Goal: Information Seeking & Learning: Find specific page/section

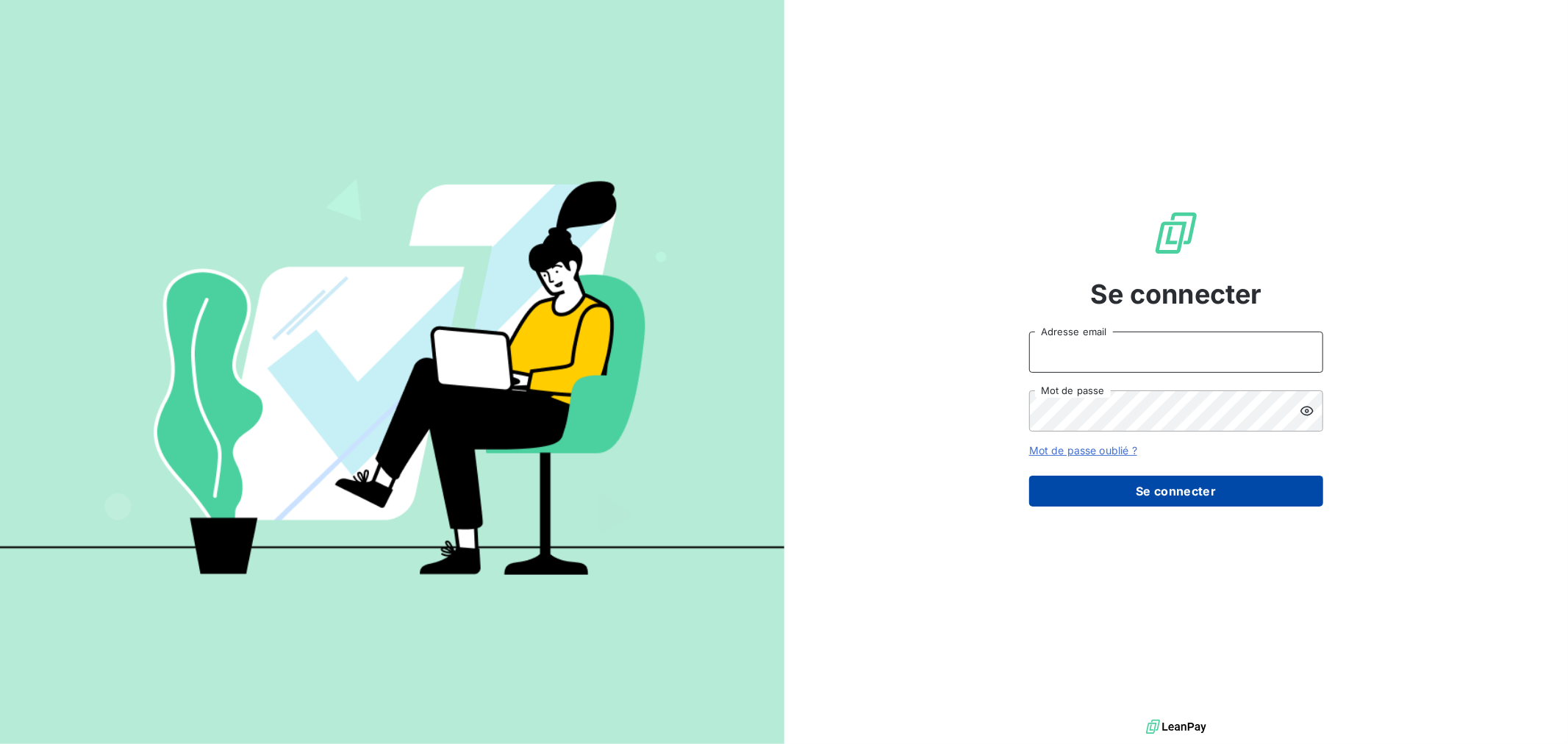
type input "[PERSON_NAME][EMAIL_ADDRESS][DOMAIN_NAME]"
click at [1171, 500] on button "Se connecter" at bounding box center [1176, 491] width 294 height 31
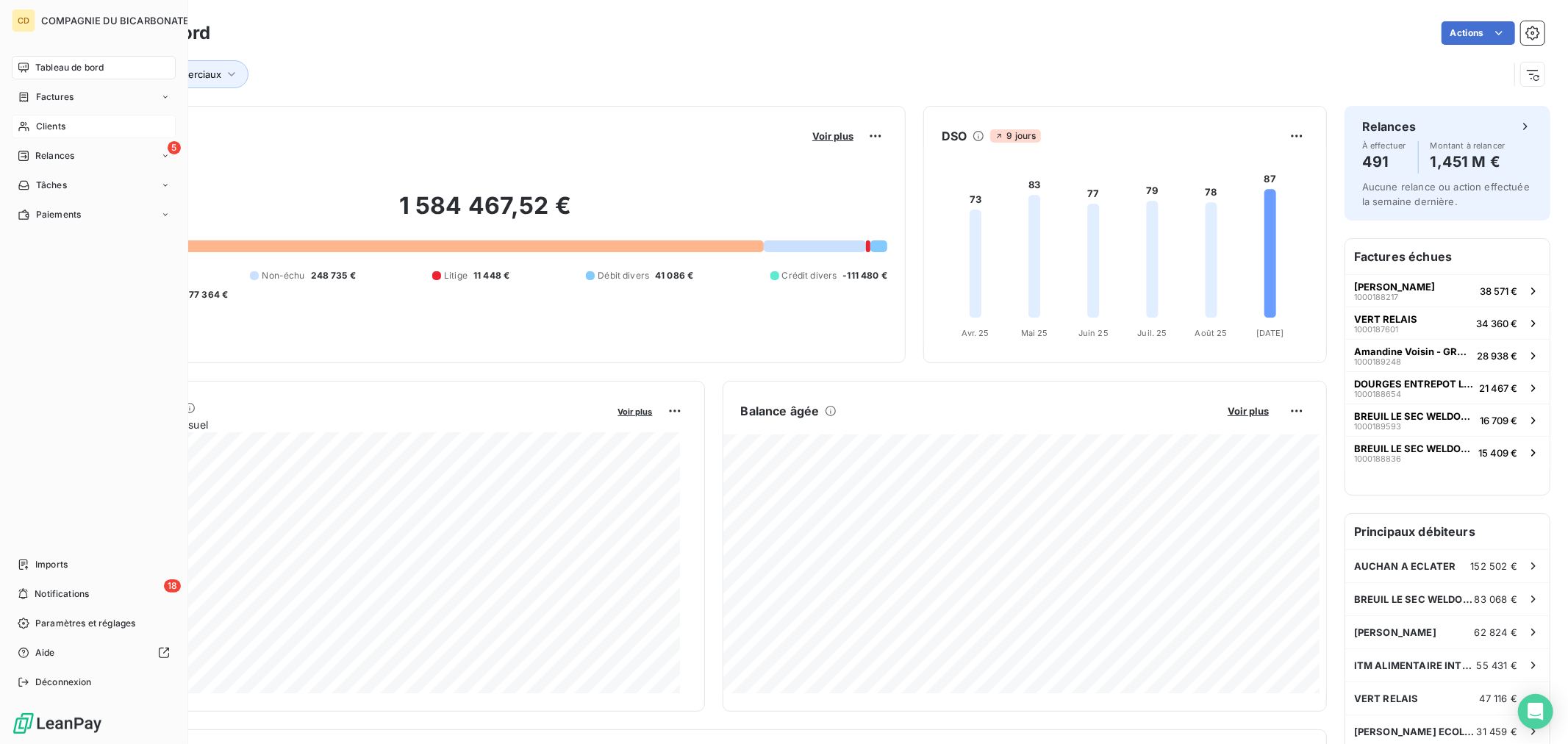
click at [49, 129] on span "Clients" at bounding box center [51, 126] width 30 height 13
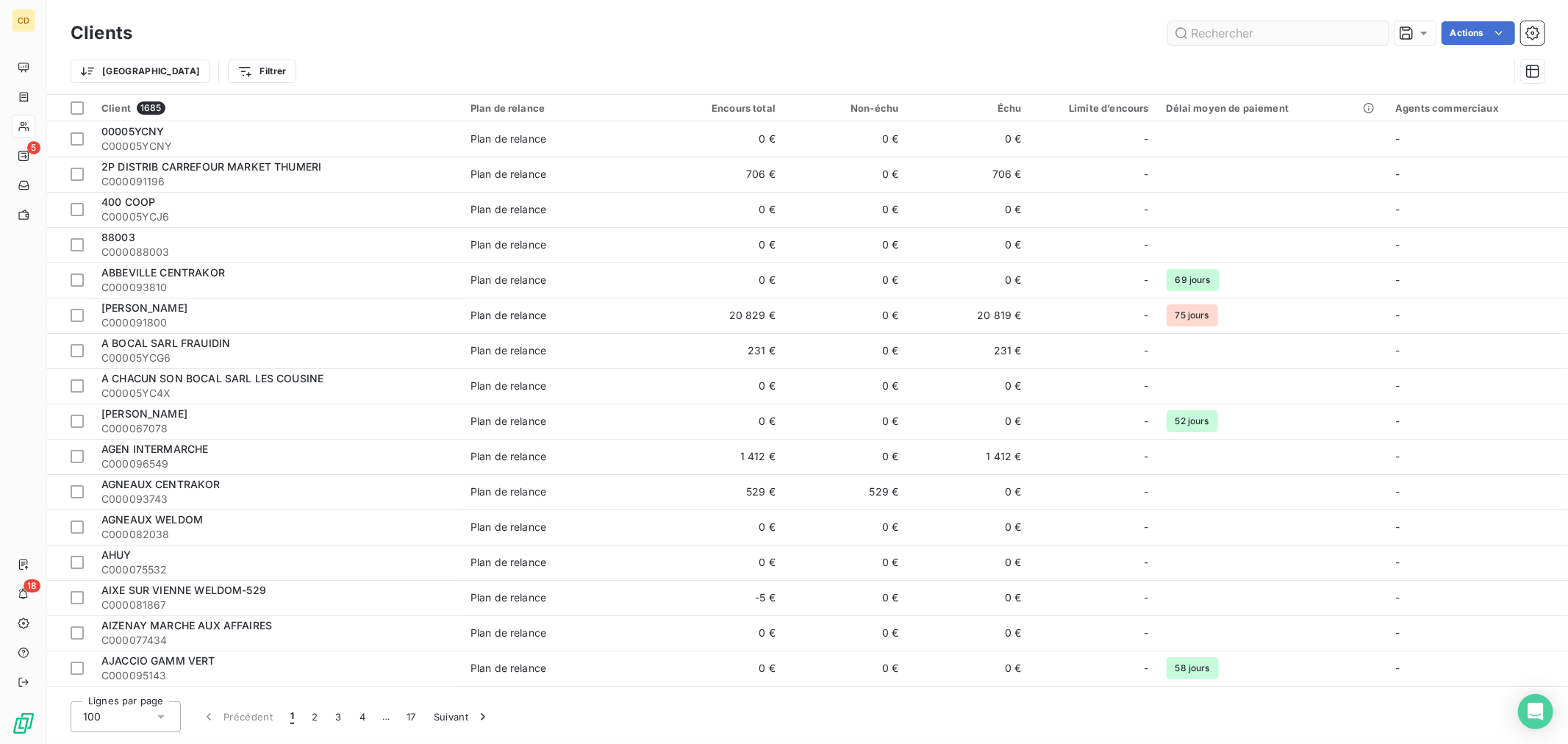
click at [1280, 25] on input "text" at bounding box center [1278, 33] width 220 height 24
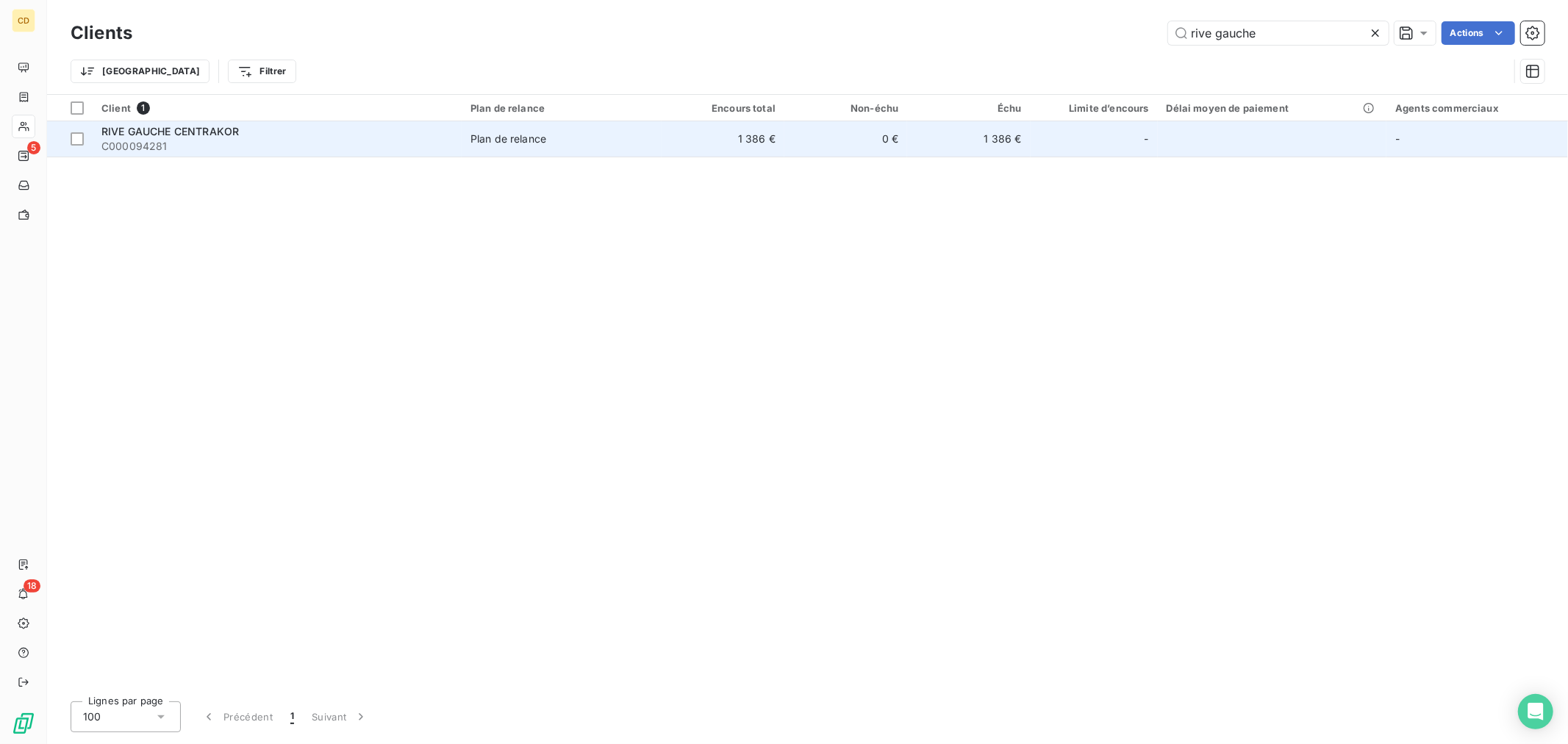
type input "rive gauche"
click at [511, 134] on div "Plan de relance" at bounding box center [508, 139] width 75 height 15
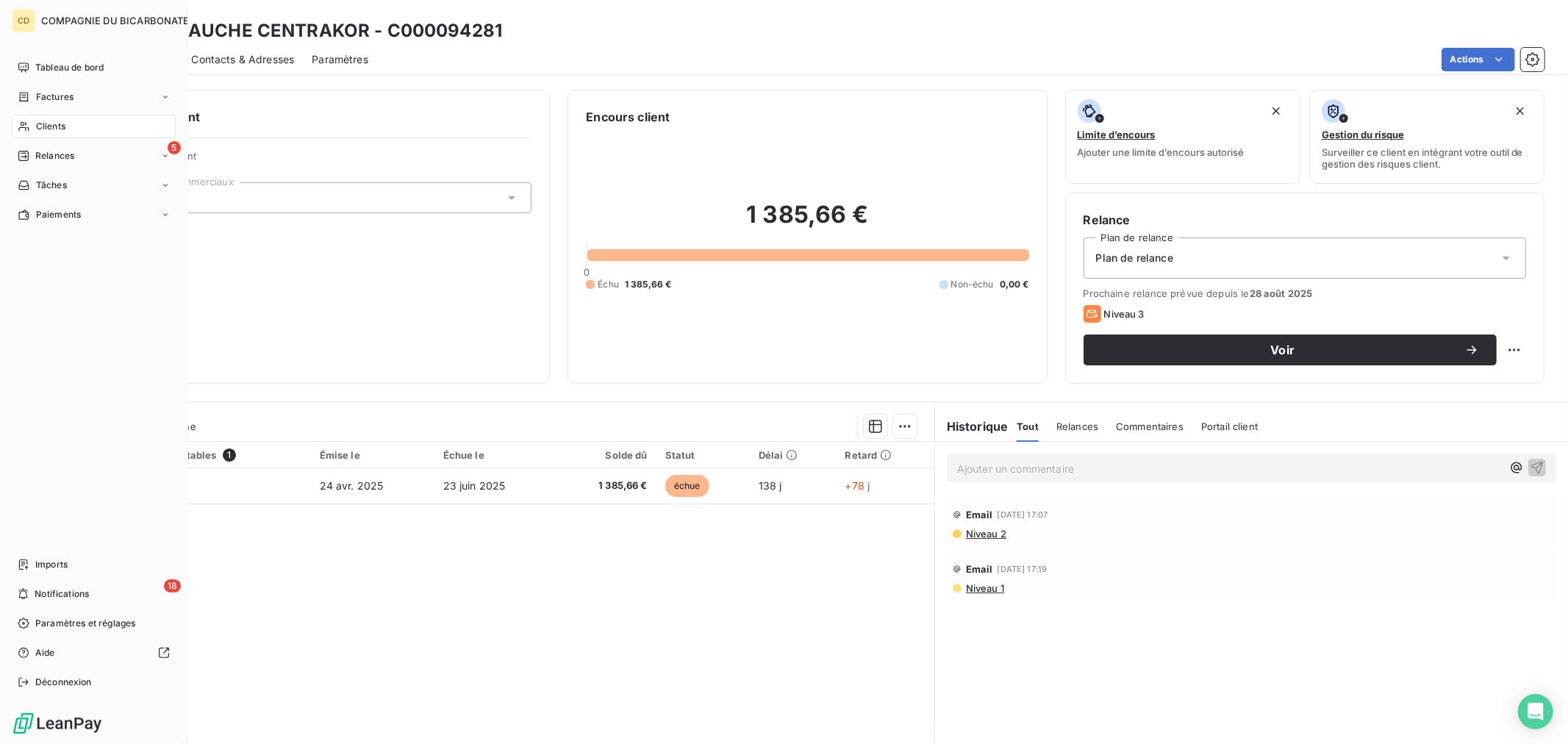
drag, startPoint x: 40, startPoint y: 126, endPoint x: 92, endPoint y: 128, distance: 52.0
click at [44, 125] on span "Clients" at bounding box center [51, 126] width 30 height 13
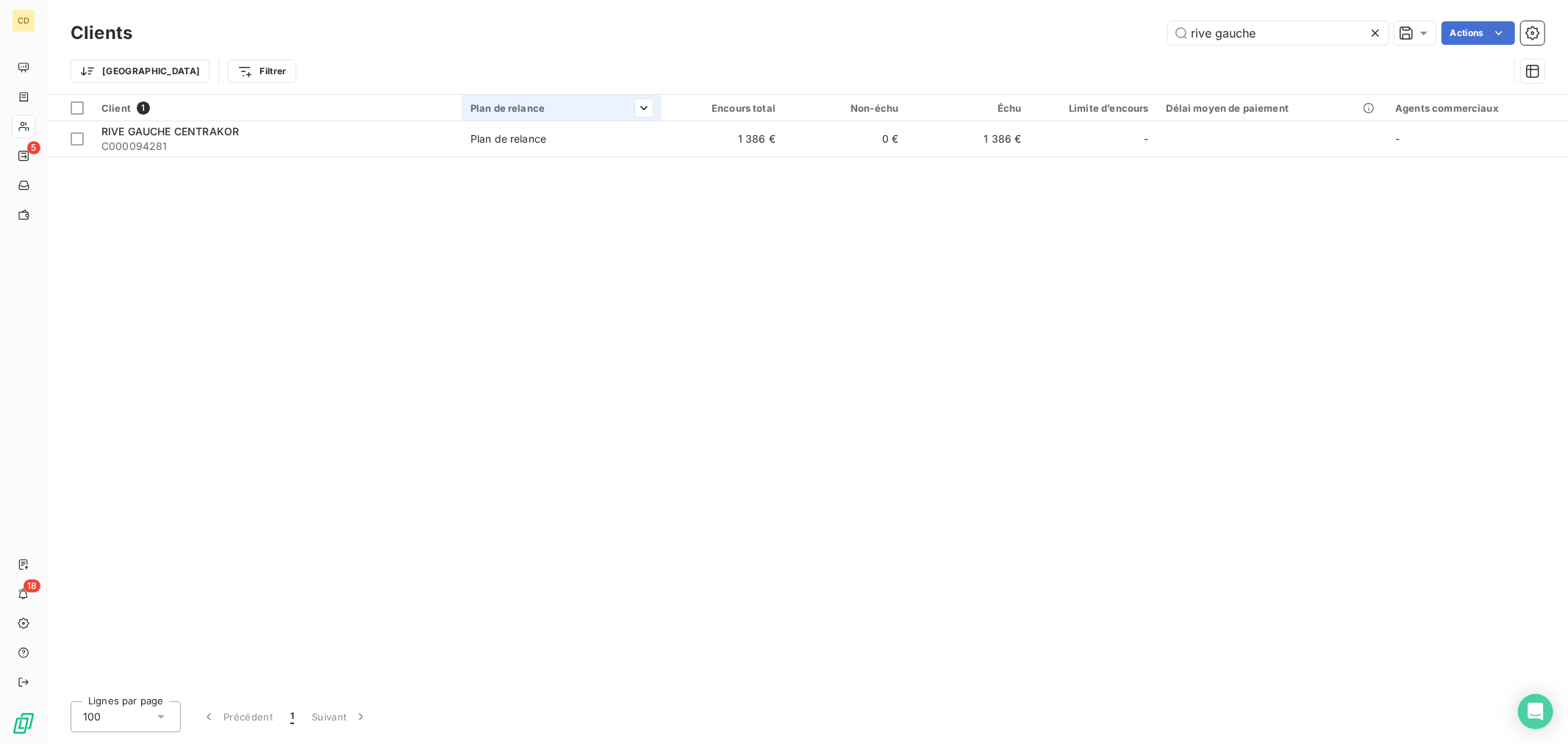
drag, startPoint x: 1277, startPoint y: 33, endPoint x: 472, endPoint y: 108, distance: 808.5
click at [472, 108] on div "Clients rive gauche Actions Trier Filtrer Client 1 Plan de relance Encours tota…" at bounding box center [807, 372] width 1521 height 744
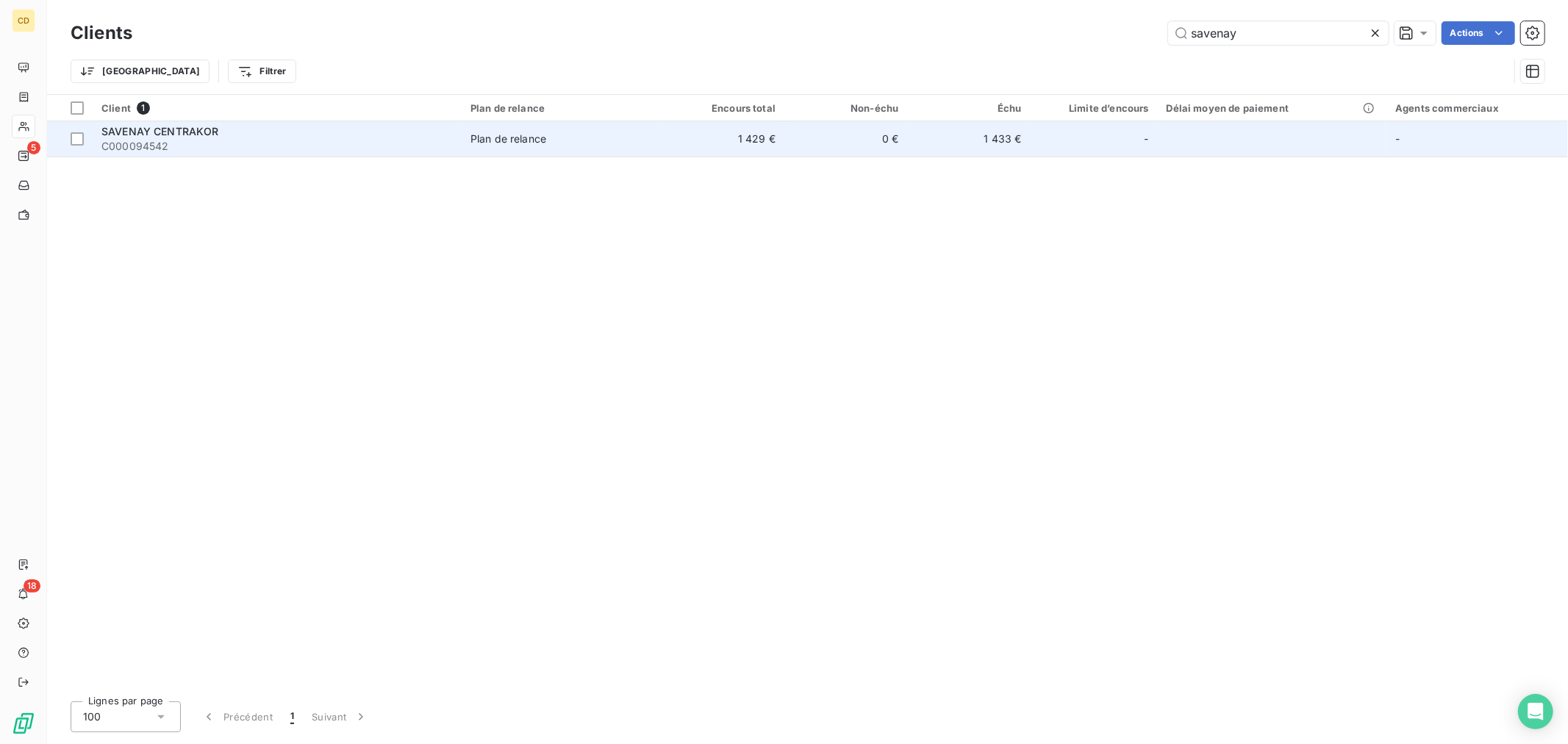
type input "savenay"
click at [162, 127] on span "SAVENAY CENTRAKOR" at bounding box center [160, 131] width 118 height 13
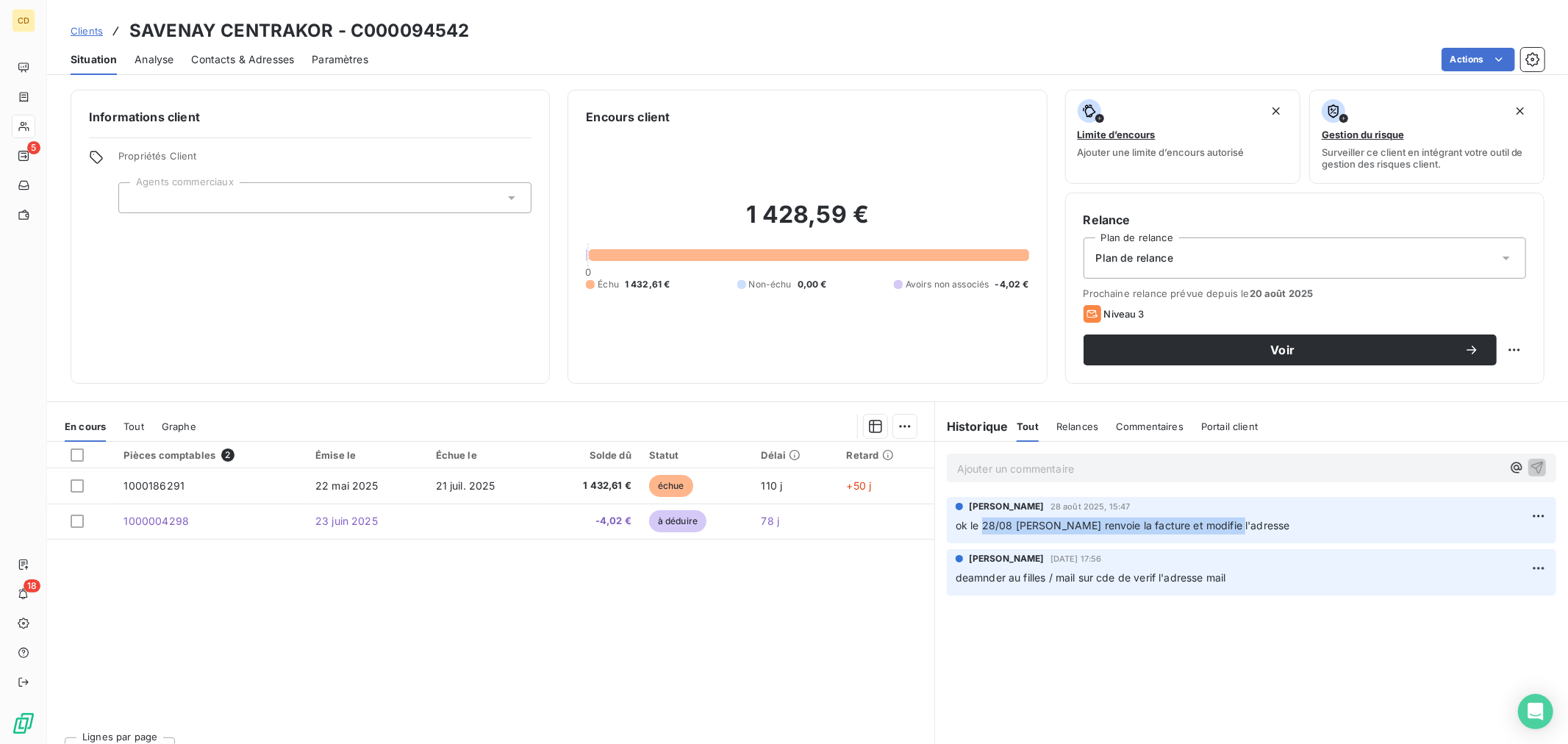
drag, startPoint x: 975, startPoint y: 528, endPoint x: 1276, endPoint y: 524, distance: 301.0
click at [1276, 524] on p "ok le 28/08 [PERSON_NAME] renvoie la facture et modifie l'adresse" at bounding box center [1251, 526] width 591 height 17
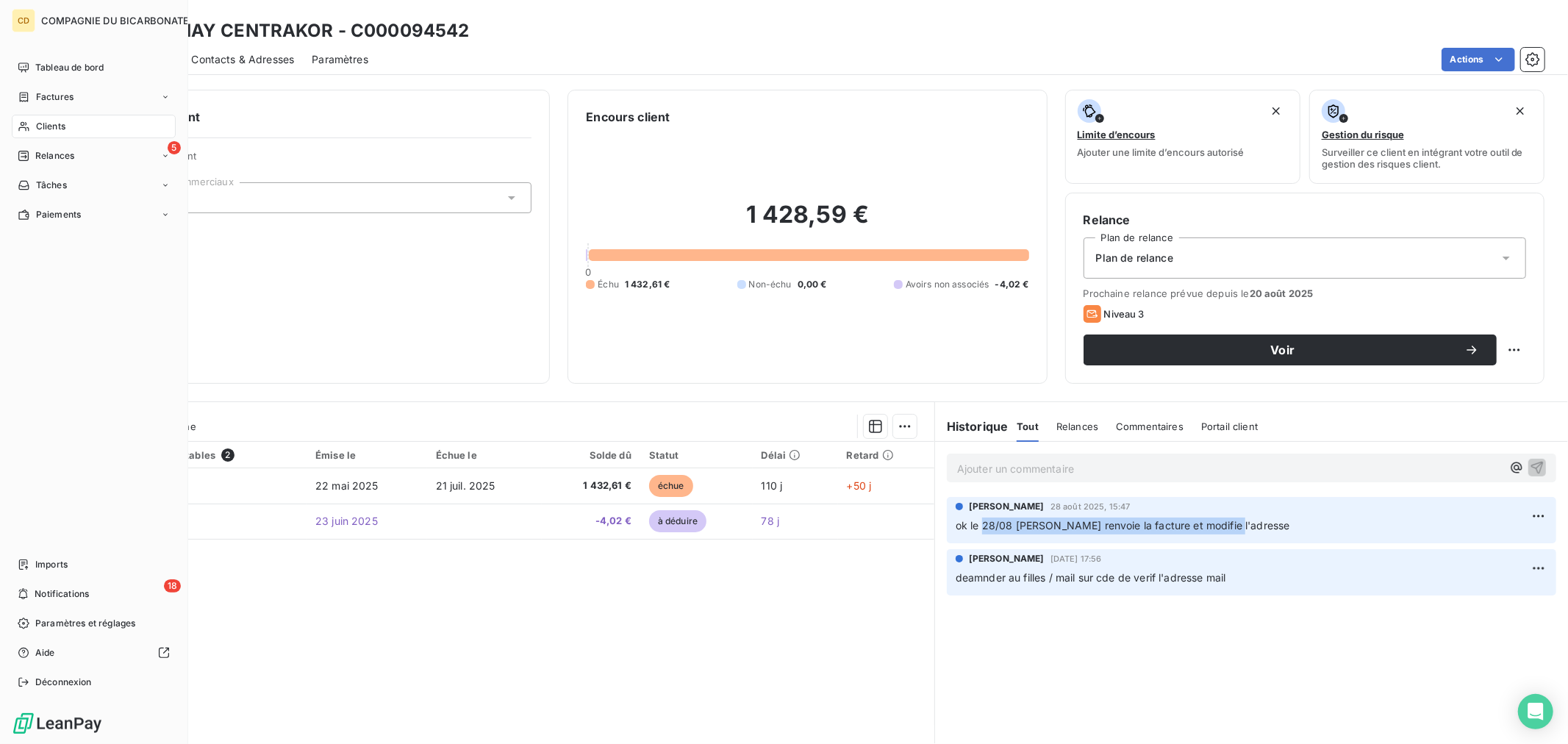
drag, startPoint x: 37, startPoint y: 114, endPoint x: 49, endPoint y: 126, distance: 17.0
click at [49, 126] on span "Clients" at bounding box center [51, 126] width 30 height 13
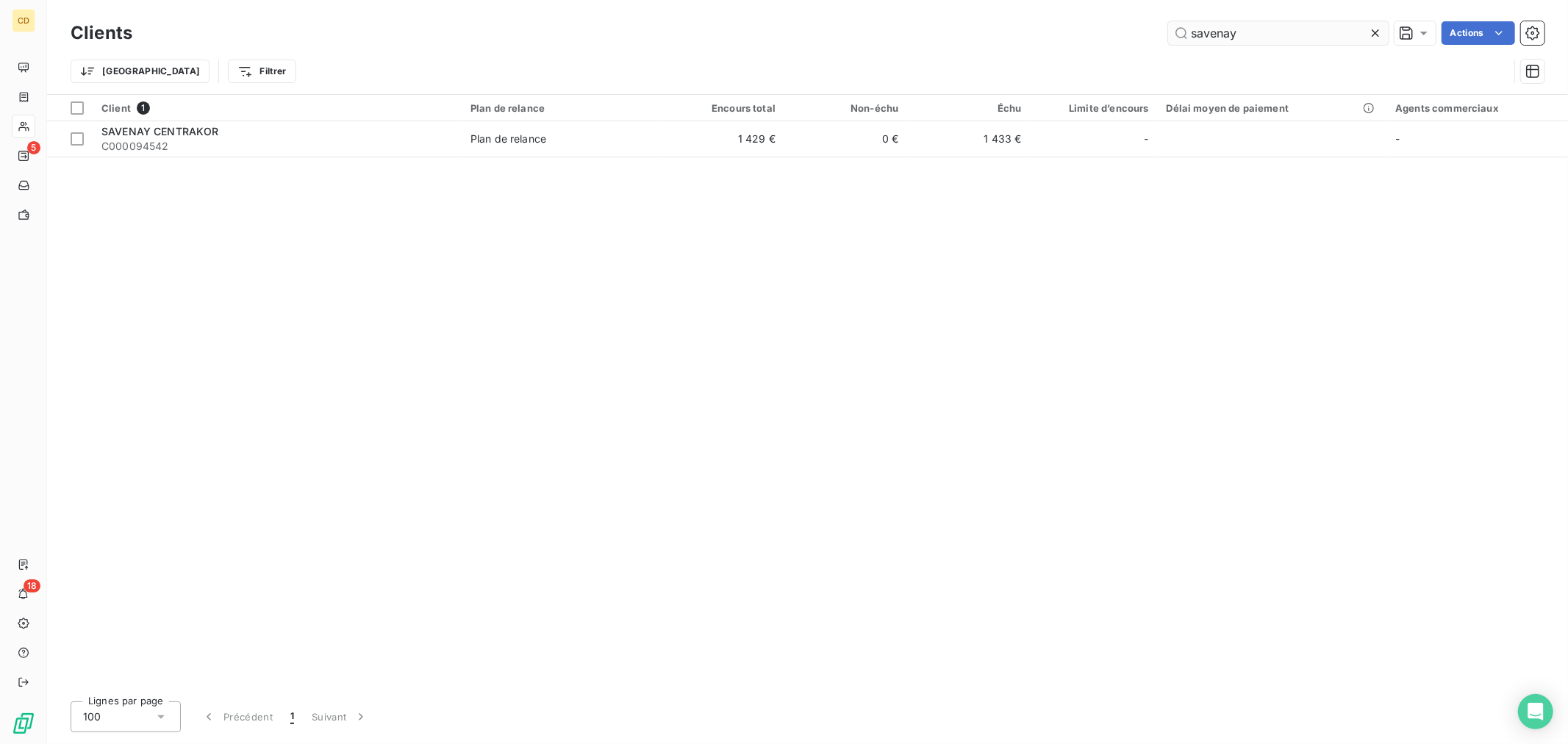
click at [1263, 30] on input "savenay" at bounding box center [1278, 33] width 220 height 24
drag, startPoint x: 1246, startPoint y: 31, endPoint x: 890, endPoint y: 35, distance: 356.0
click at [890, 35] on div "savenay Actions" at bounding box center [847, 33] width 1394 height 24
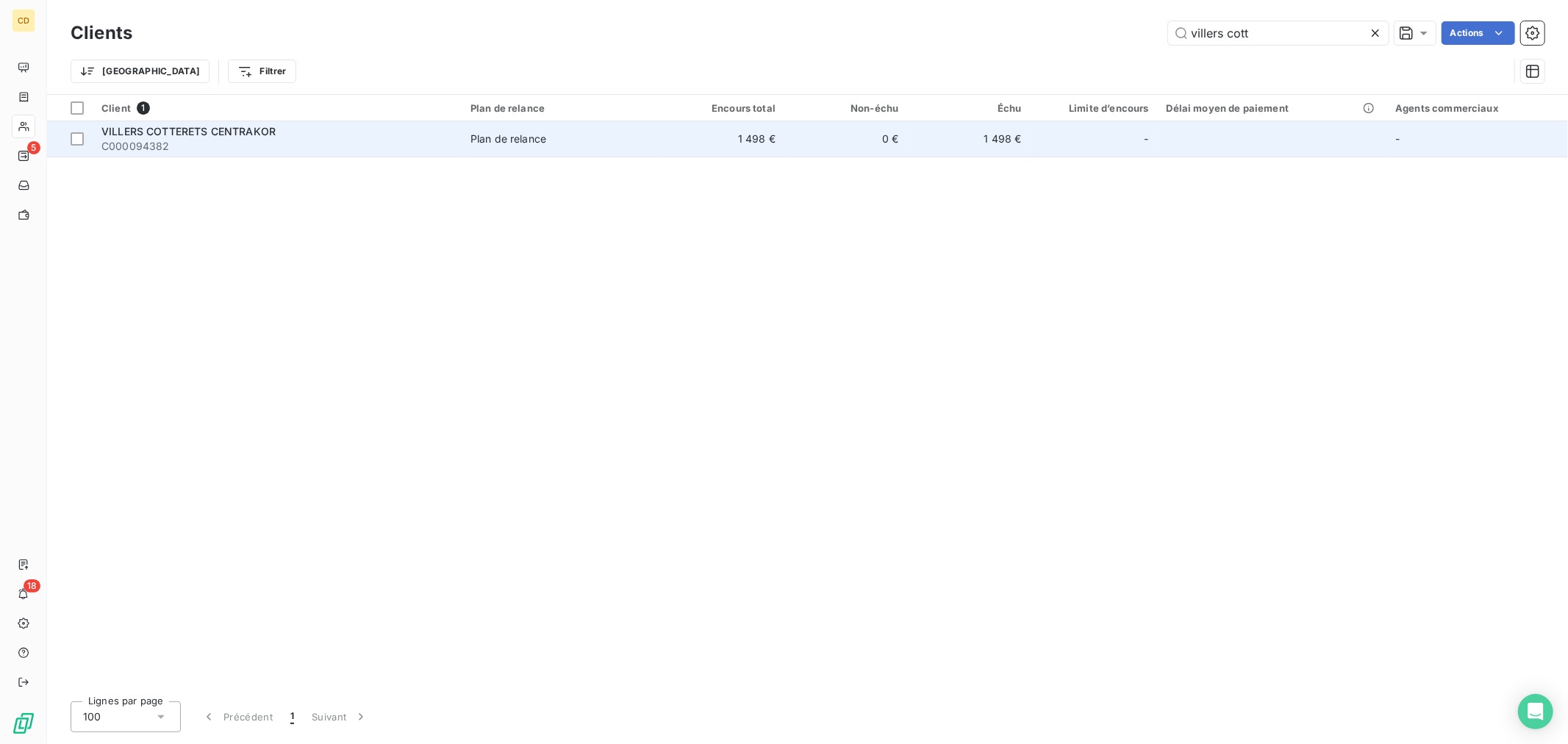
type input "villers cott"
click at [253, 128] on span "VILLERS COTTERETS CENTRAKOR" at bounding box center [189, 131] width 174 height 13
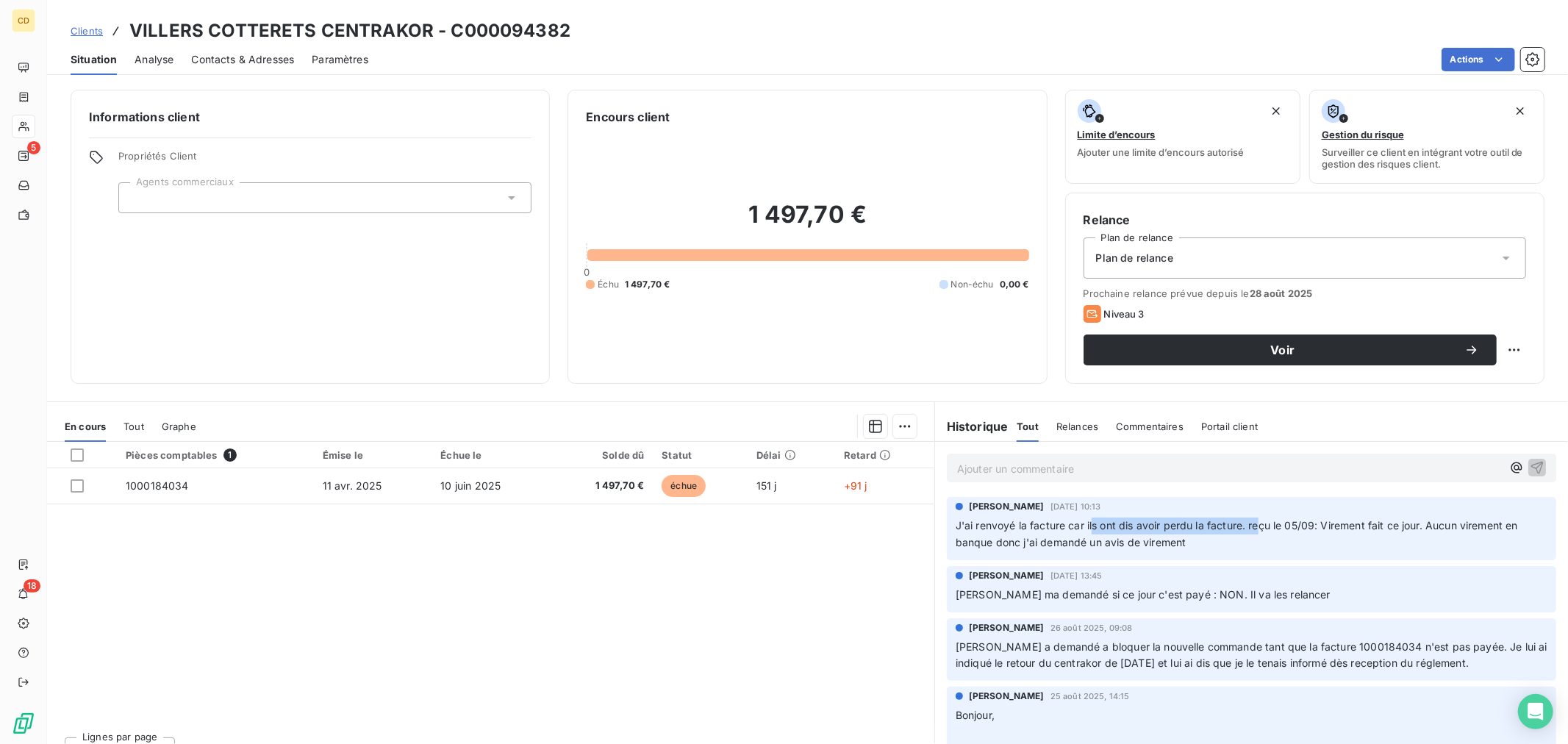
drag, startPoint x: 1085, startPoint y: 522, endPoint x: 1253, endPoint y: 528, distance: 168.1
click at [1253, 528] on span "J'ai renvoyé la facture car ils ont dis avoir perdu la facture. reçu le 05/09: …" at bounding box center [1238, 534] width 566 height 30
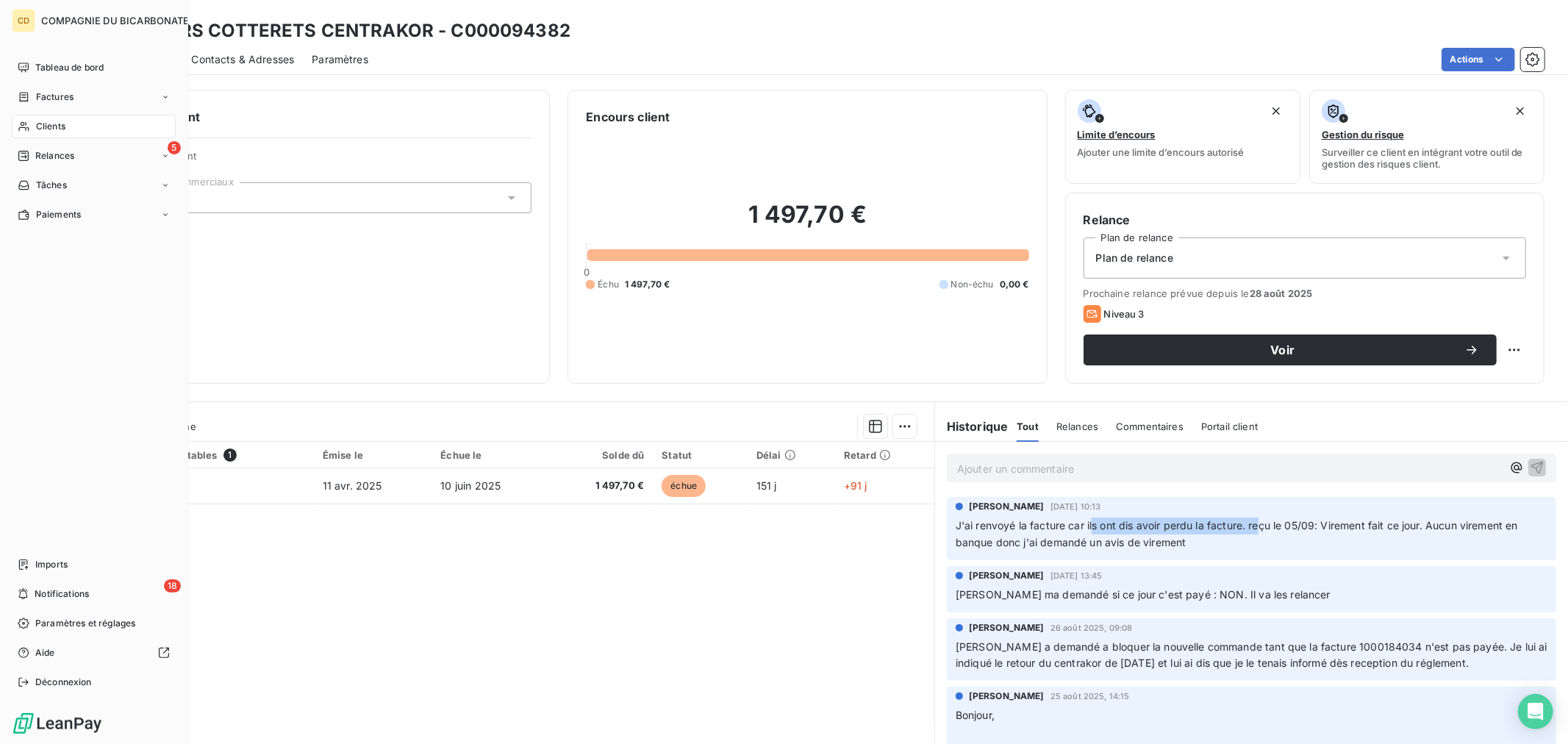
click at [49, 132] on span "Clients" at bounding box center [51, 126] width 30 height 13
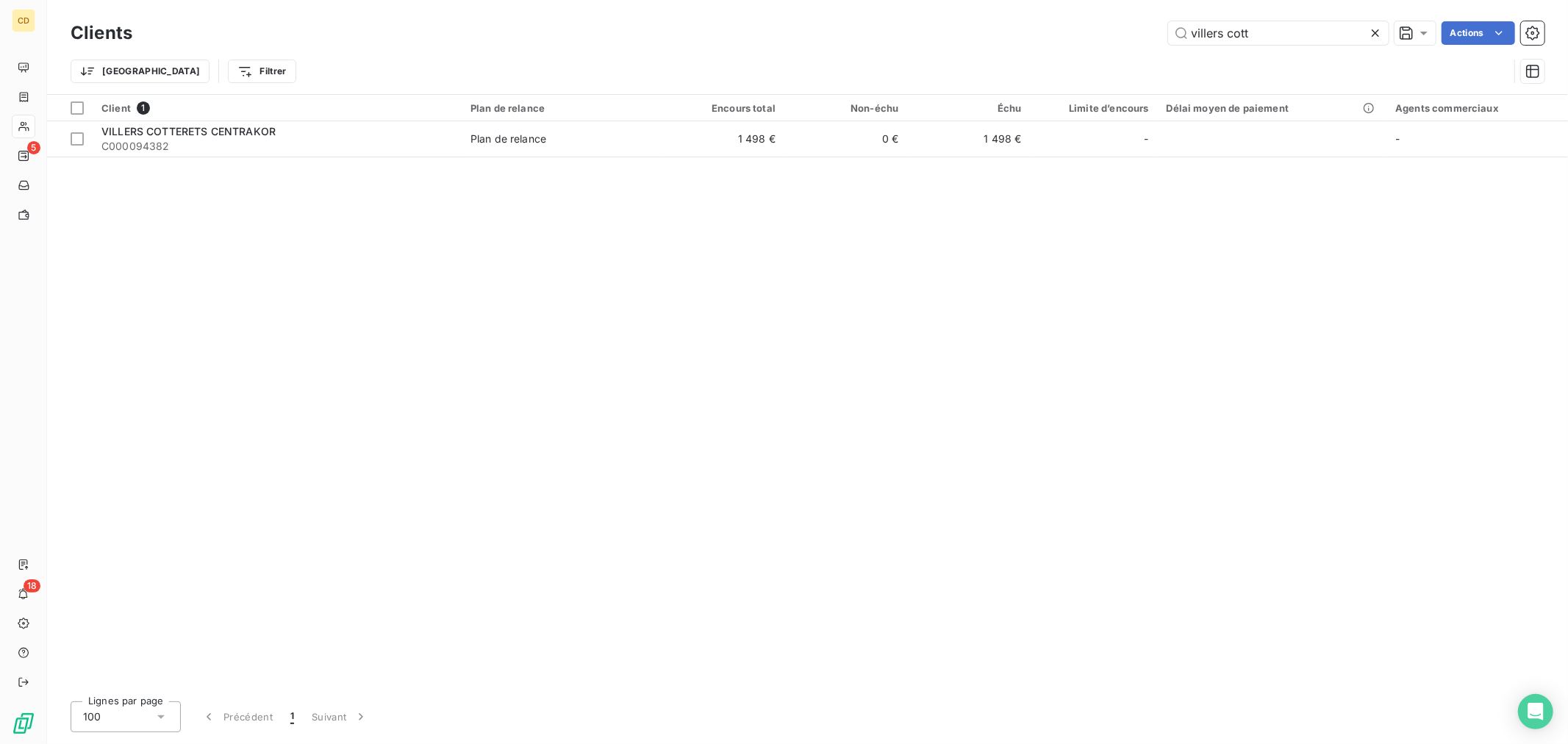
drag, startPoint x: 1291, startPoint y: 33, endPoint x: 735, endPoint y: 57, distance: 556.5
click at [735, 57] on div "Clients villers cott Actions Trier Filtrer" at bounding box center [807, 55] width 1473 height 76
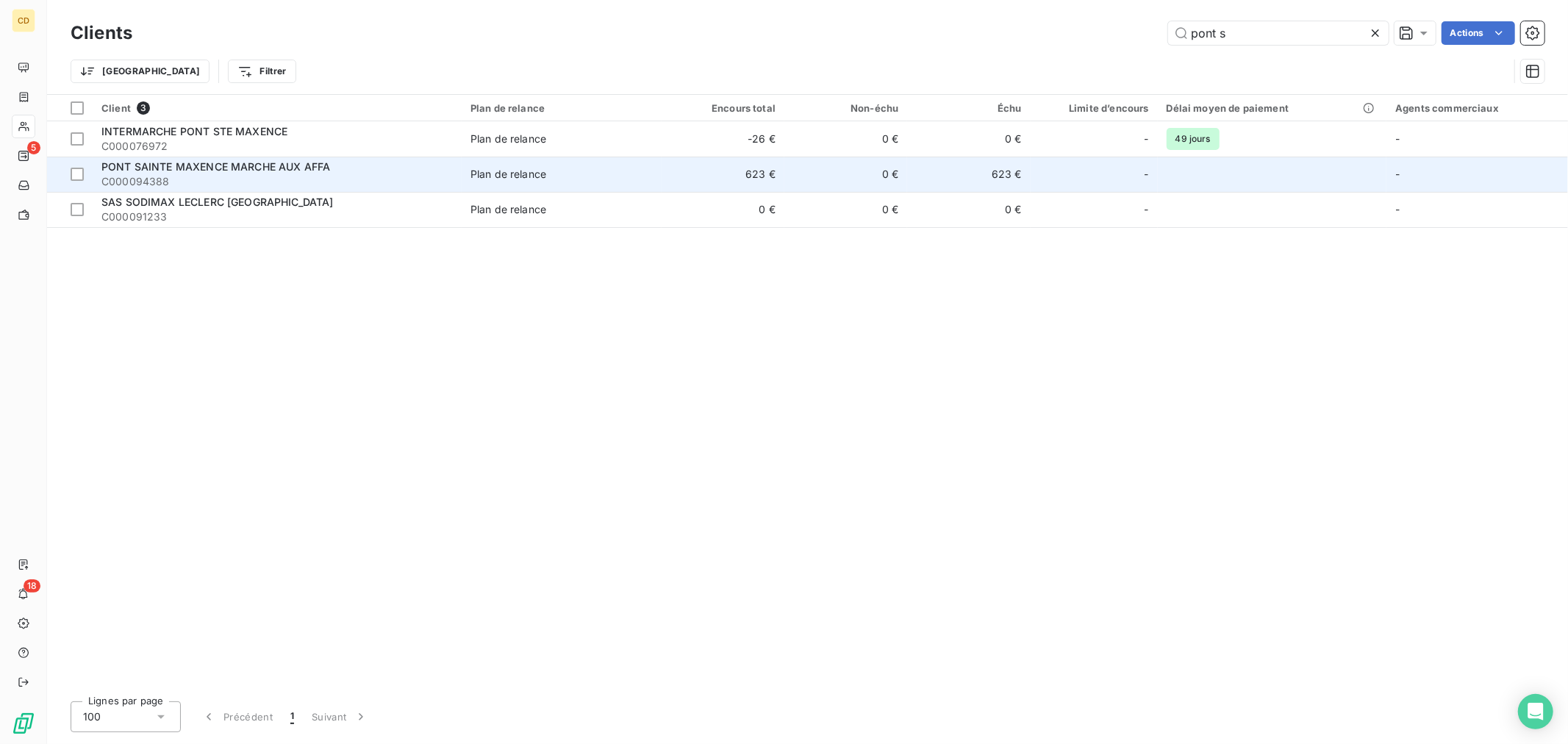
type input "pont s"
click at [257, 178] on span "C000094388" at bounding box center [276, 182] width 351 height 15
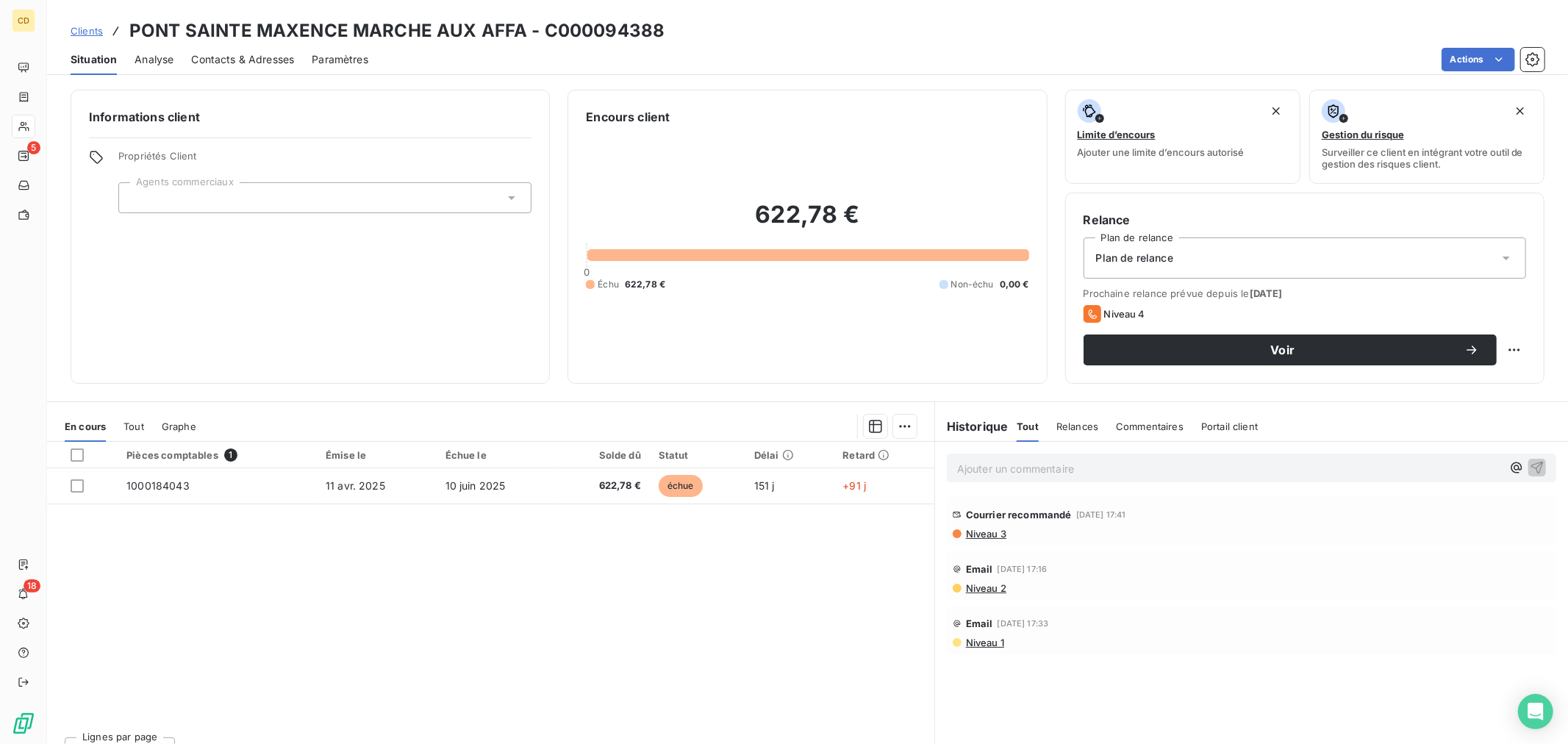
click at [981, 539] on span "Niveau 3" at bounding box center [985, 534] width 42 height 12
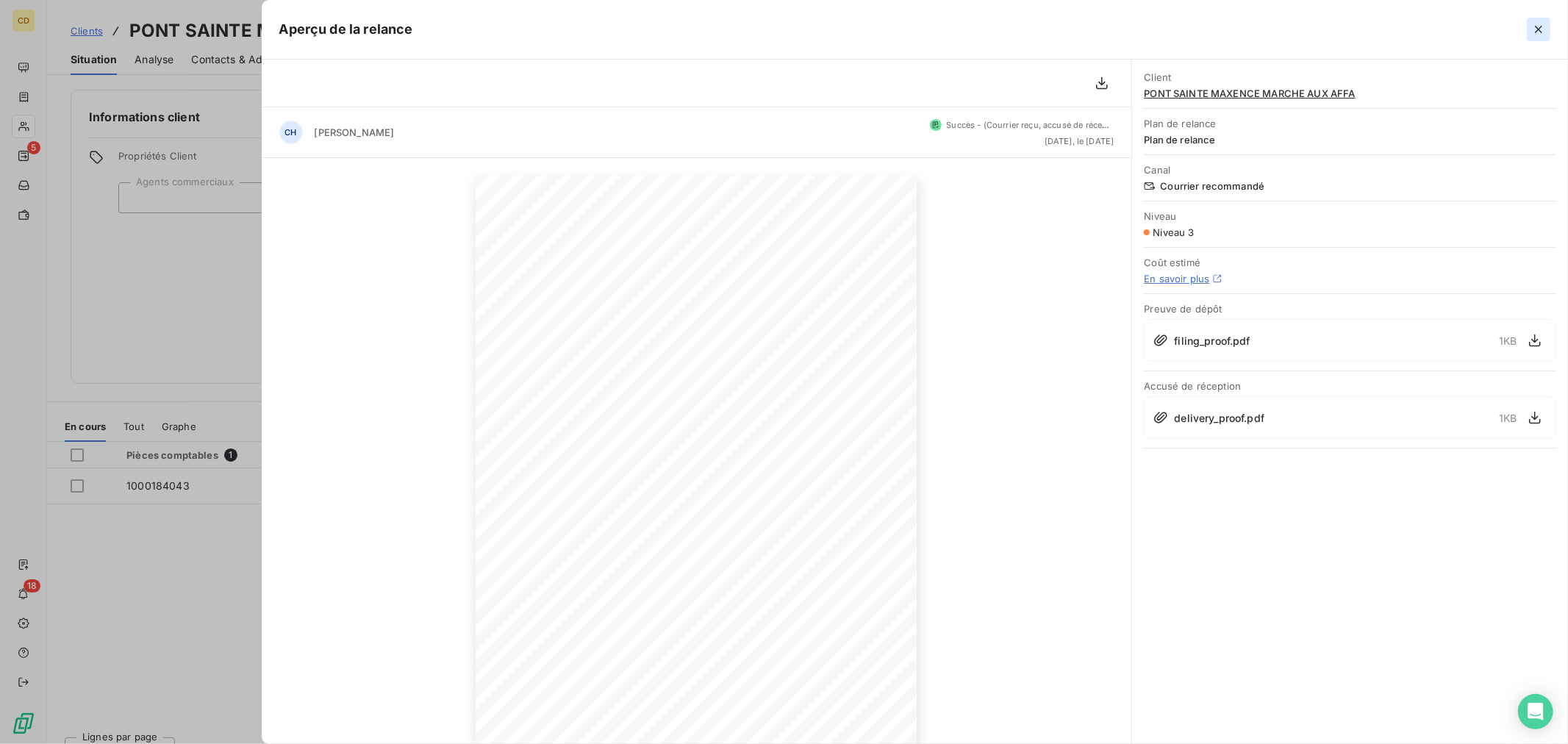
click at [1527, 31] on button "button" at bounding box center [1538, 30] width 24 height 24
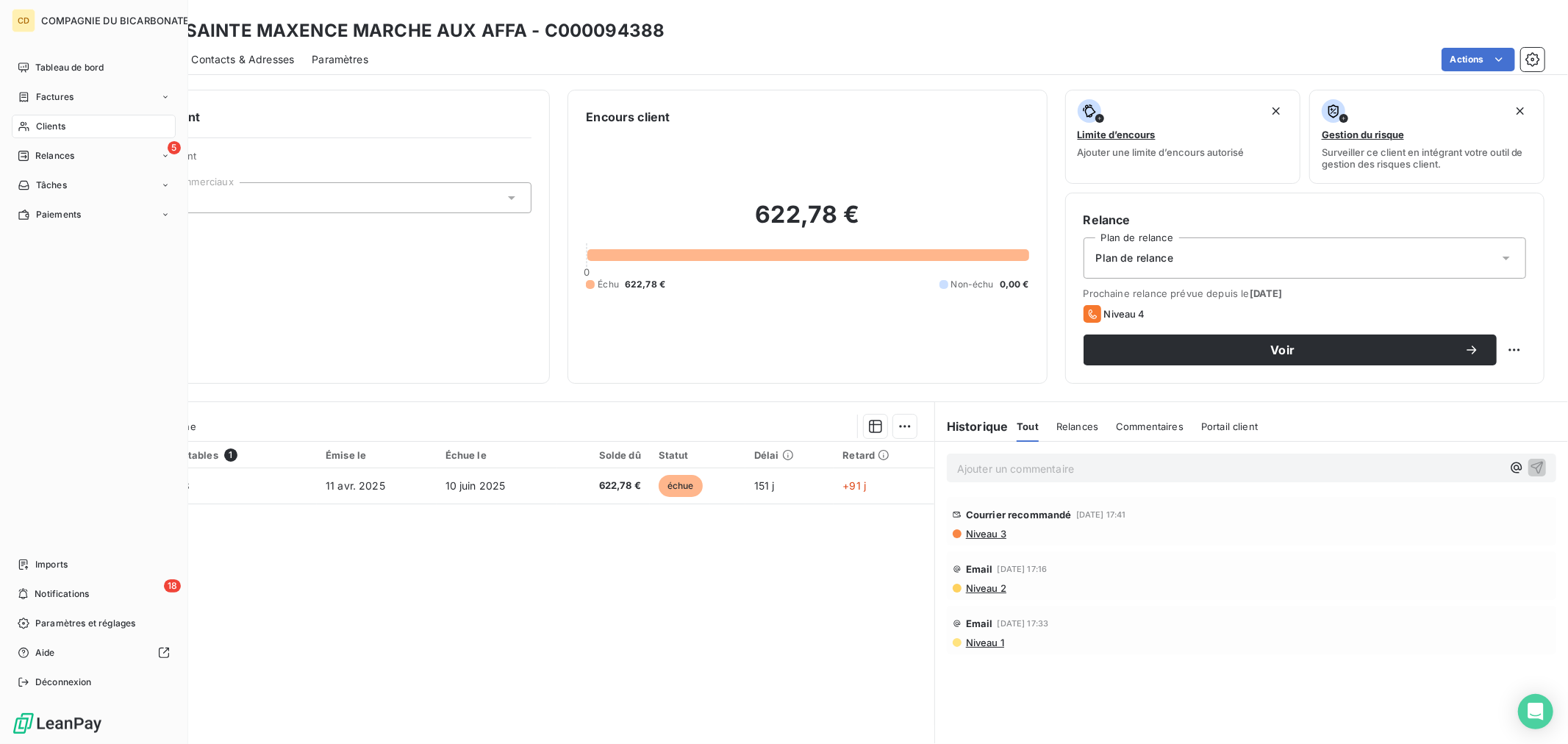
click at [42, 129] on span "Clients" at bounding box center [51, 126] width 30 height 13
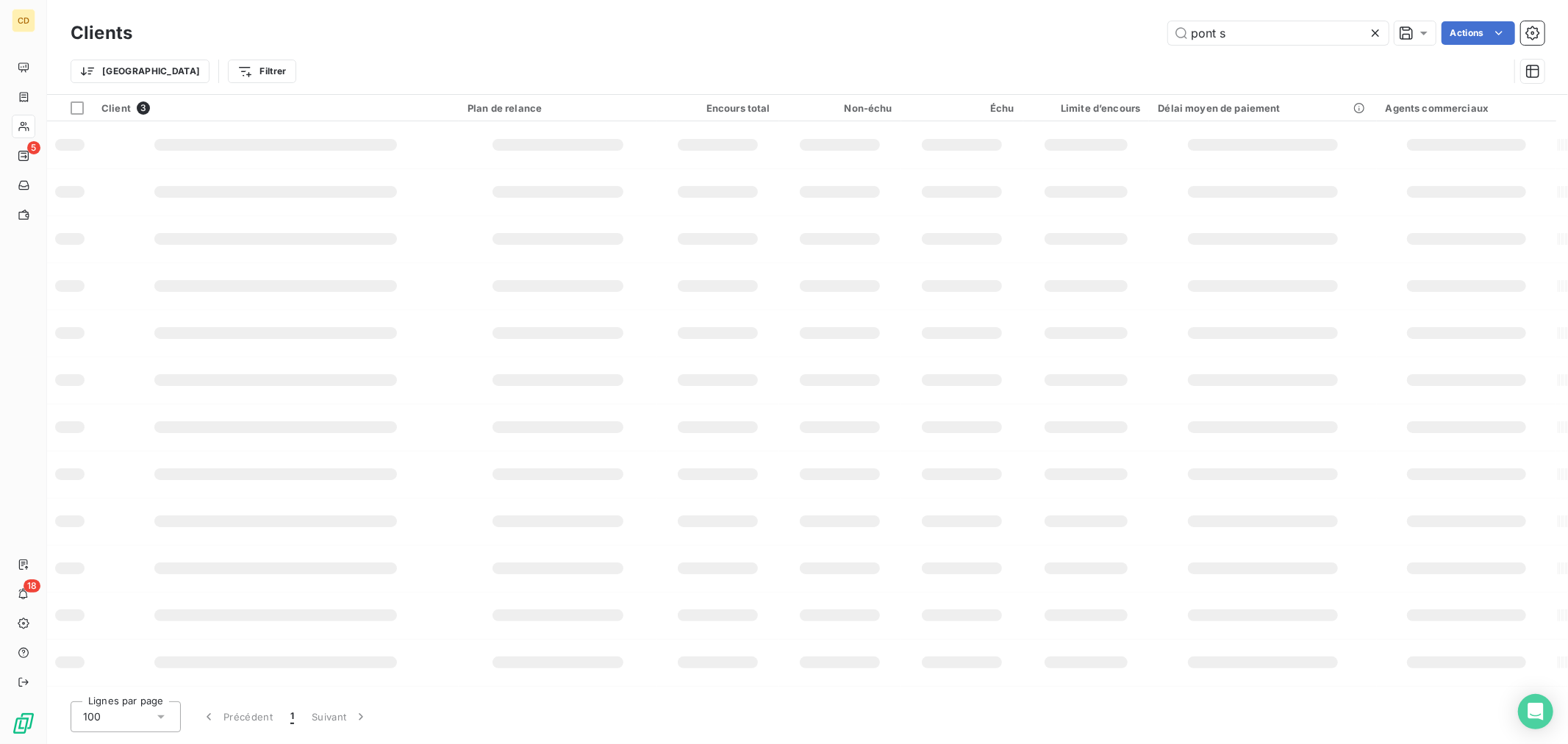
drag, startPoint x: 1280, startPoint y: 38, endPoint x: 625, endPoint y: 1, distance: 656.0
click at [637, 53] on div "Clients pont s Actions Trier Filtrer" at bounding box center [807, 55] width 1473 height 76
type input "f"
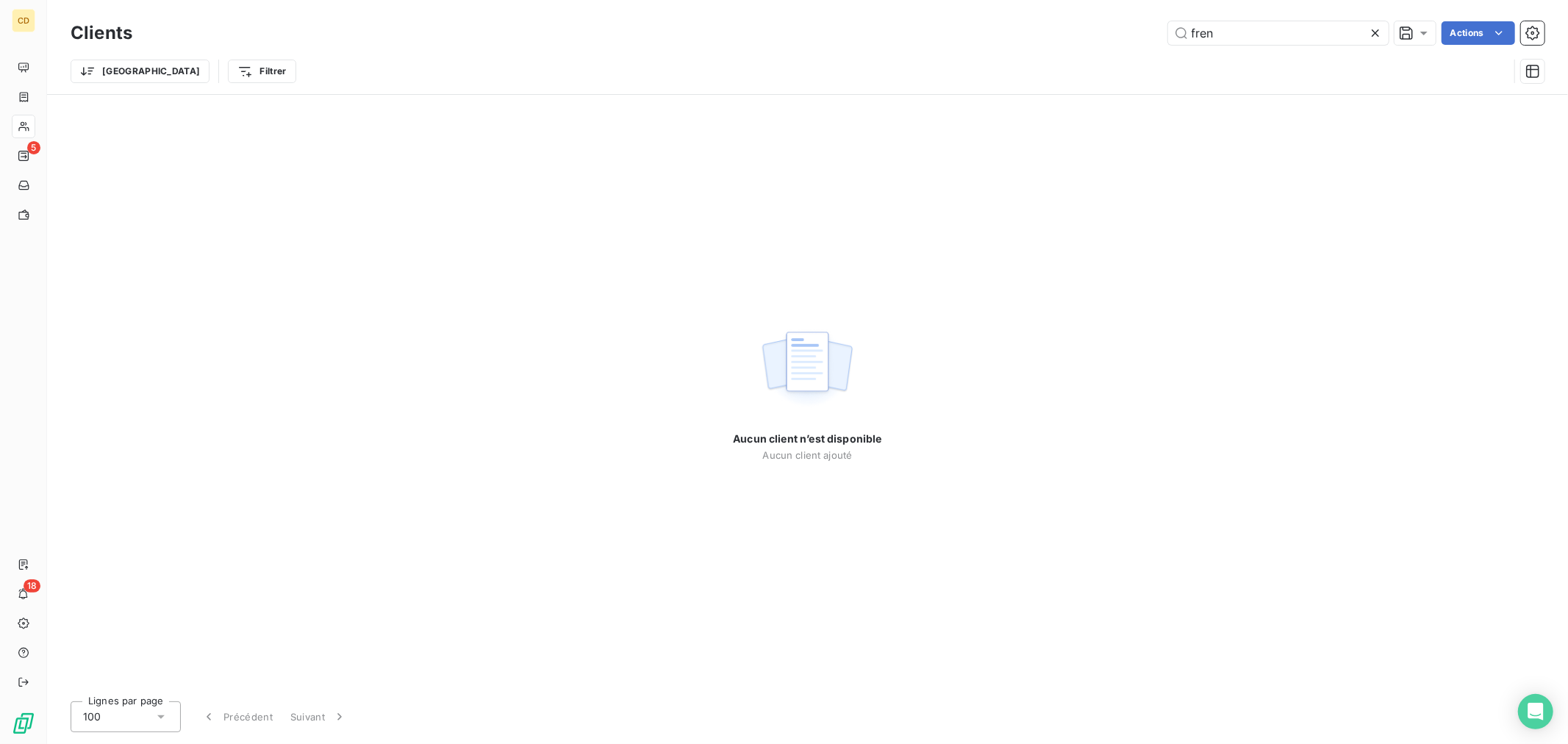
drag, startPoint x: 1230, startPoint y: 15, endPoint x: 1042, endPoint y: 24, distance: 188.2
click at [1042, 24] on div "Clients fren Actions Trier Filtrer" at bounding box center [807, 47] width 1521 height 94
click at [1423, 67] on div "Trier Filtrer" at bounding box center [789, 72] width 1438 height 28
click at [1260, 31] on input "fren" at bounding box center [1278, 33] width 220 height 24
drag, startPoint x: 1260, startPoint y: 31, endPoint x: 800, endPoint y: 31, distance: 460.0
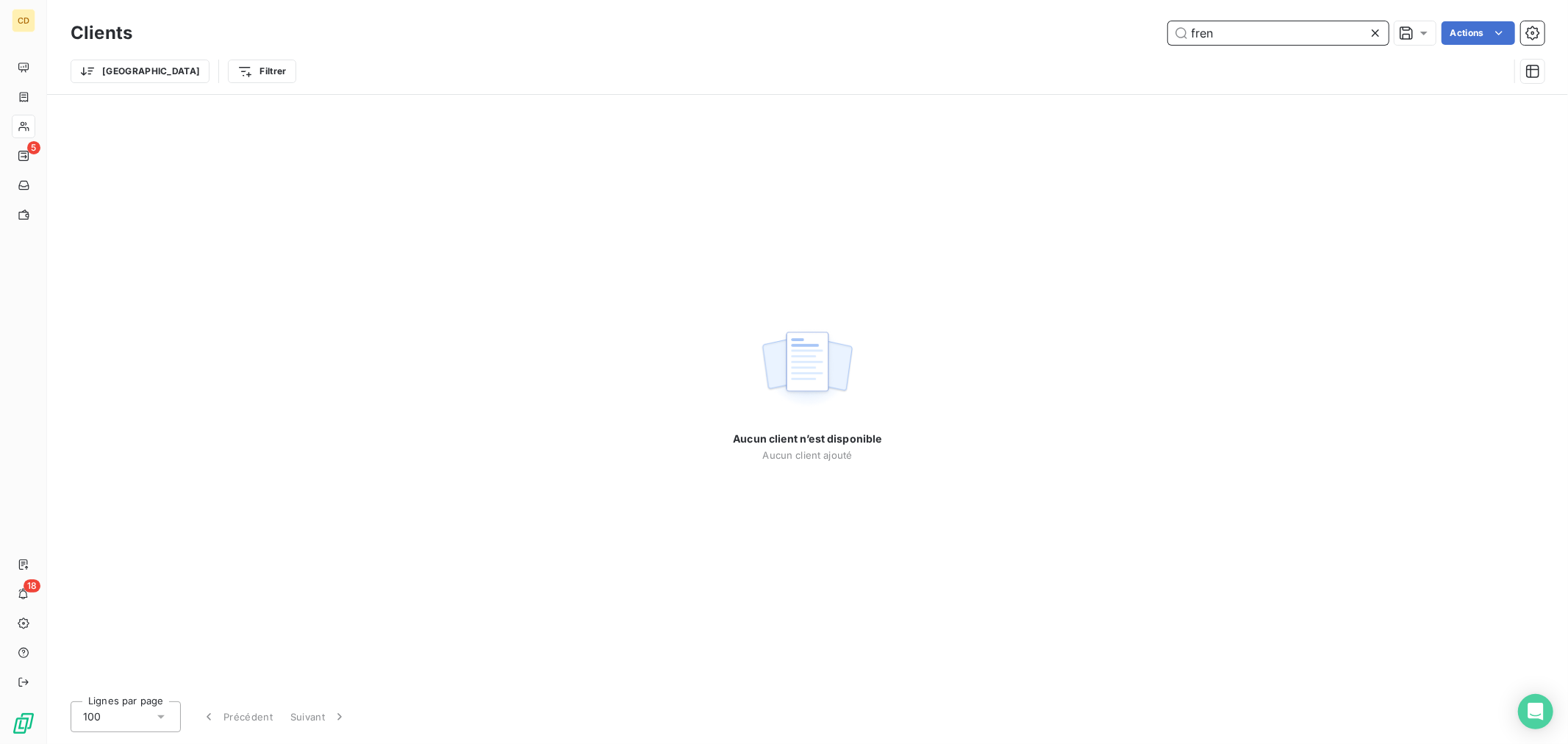
click at [800, 31] on div "fren Actions" at bounding box center [847, 33] width 1394 height 24
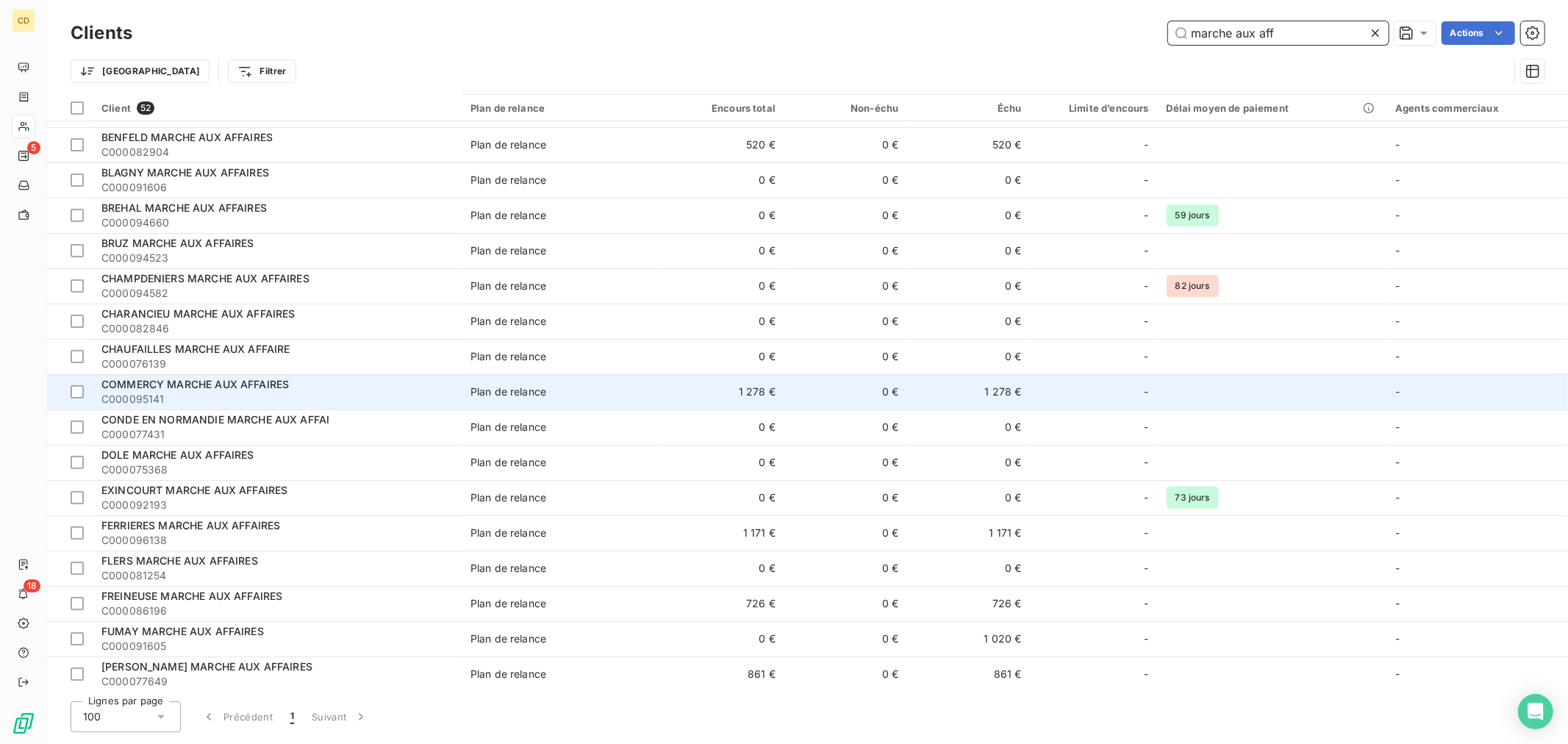
scroll to position [326, 0]
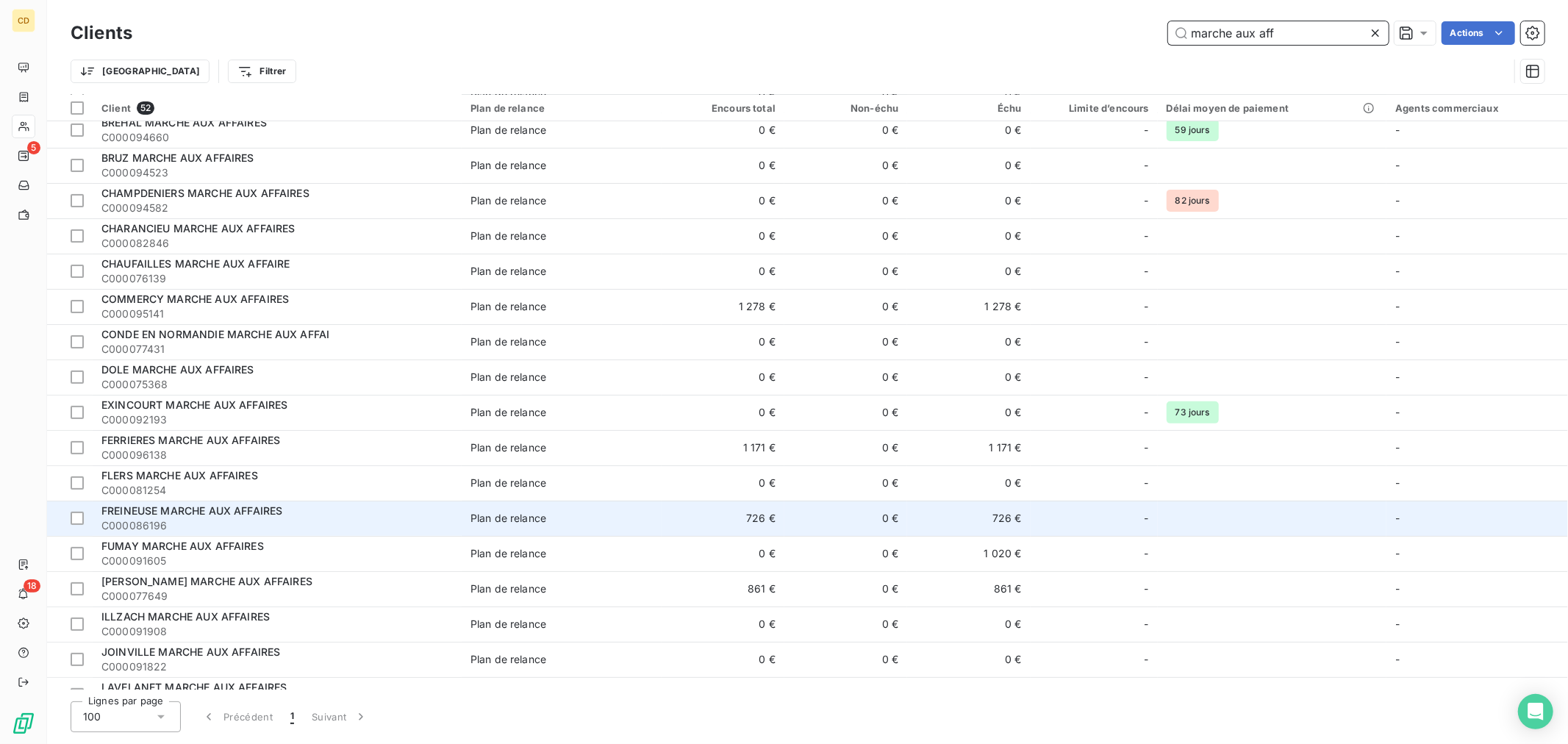
type input "marche aux aff"
click at [203, 515] on span "FREINEUSE MARCHE AUX AFFAIRES" at bounding box center [191, 510] width 181 height 13
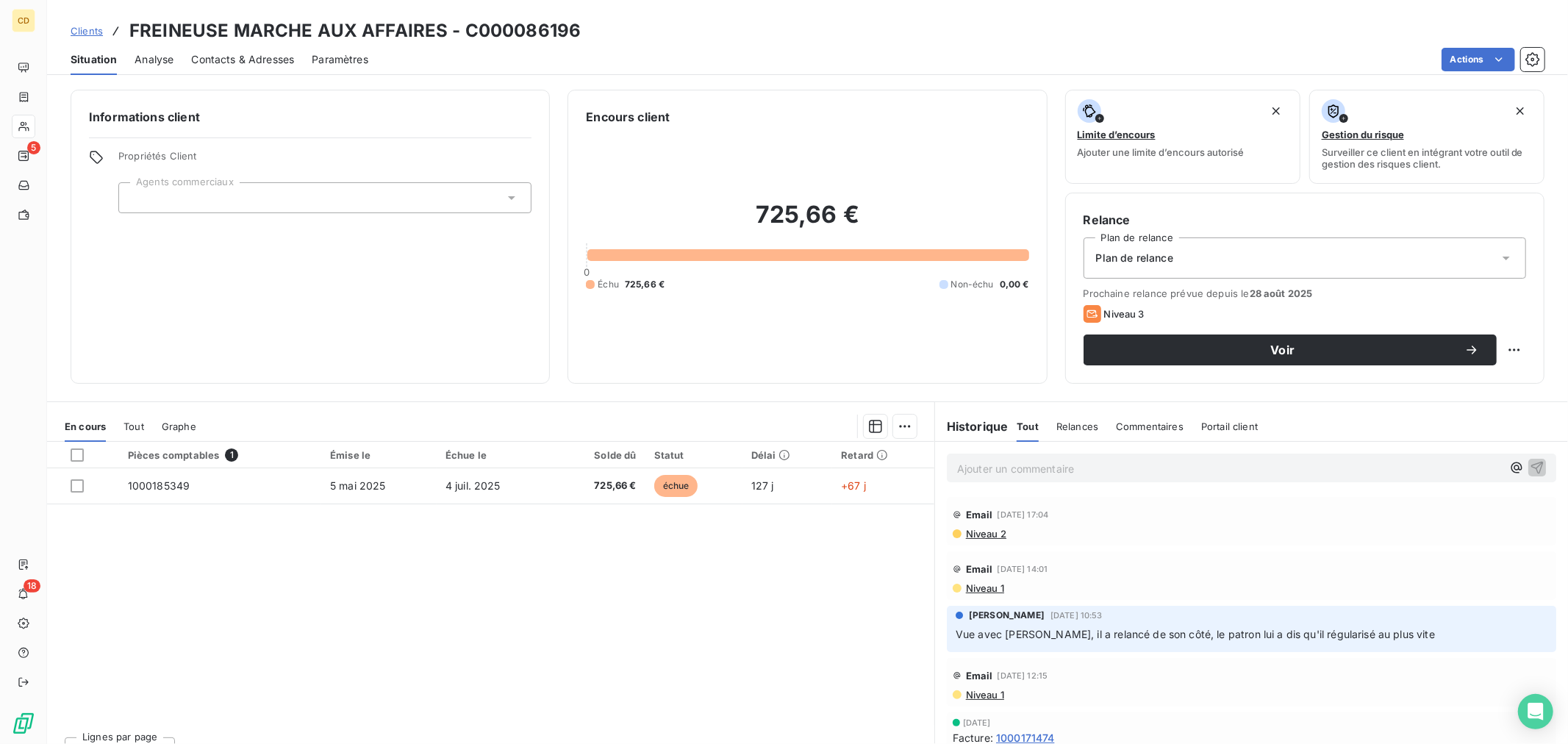
drag, startPoint x: 1143, startPoint y: 638, endPoint x: 1451, endPoint y: 643, distance: 308.0
click at [1451, 643] on div "[PERSON_NAME] [DATE] 10:53 Vue avec [PERSON_NAME], il a relancé de son côté, le…" at bounding box center [1251, 629] width 609 height 47
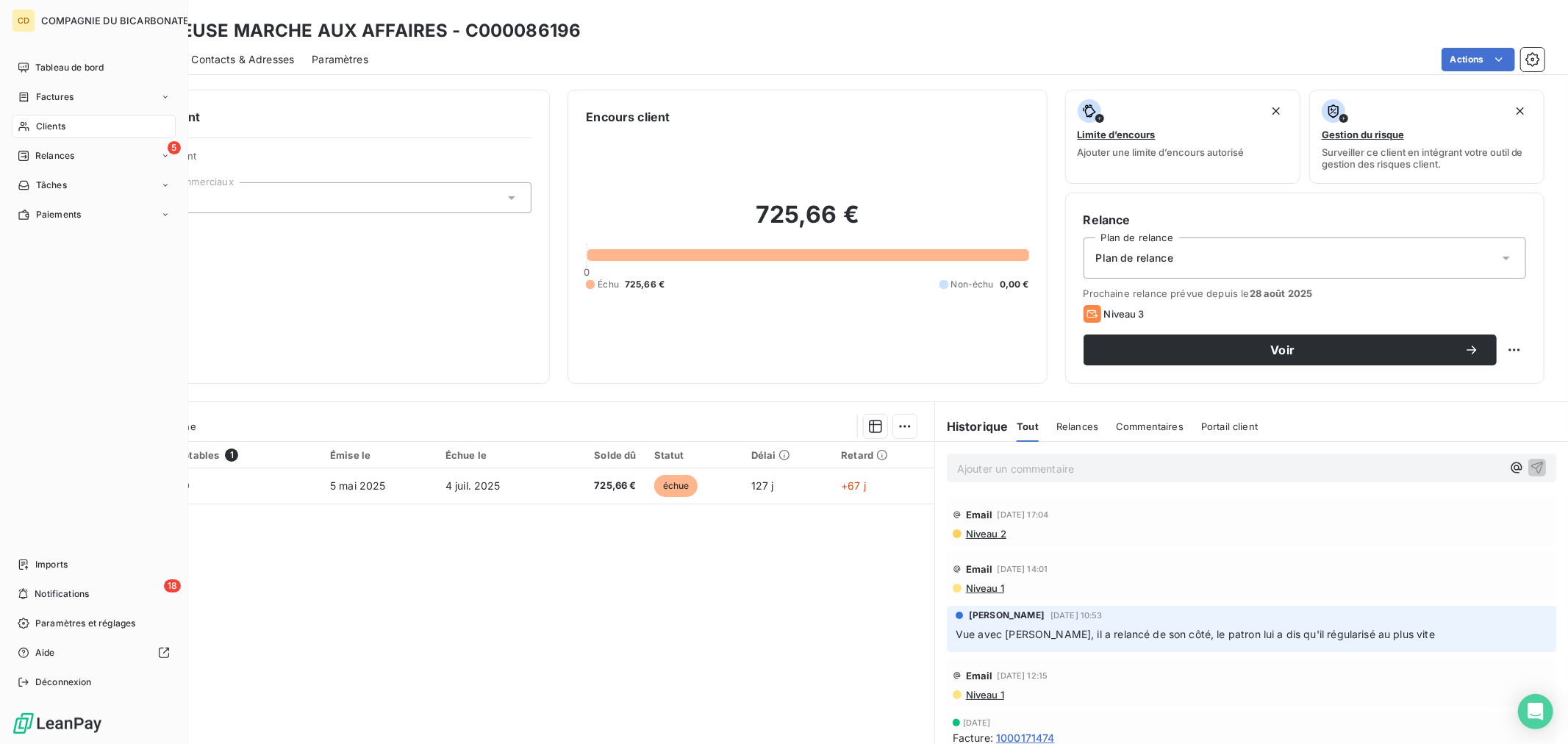
click at [46, 128] on span "Clients" at bounding box center [51, 126] width 30 height 13
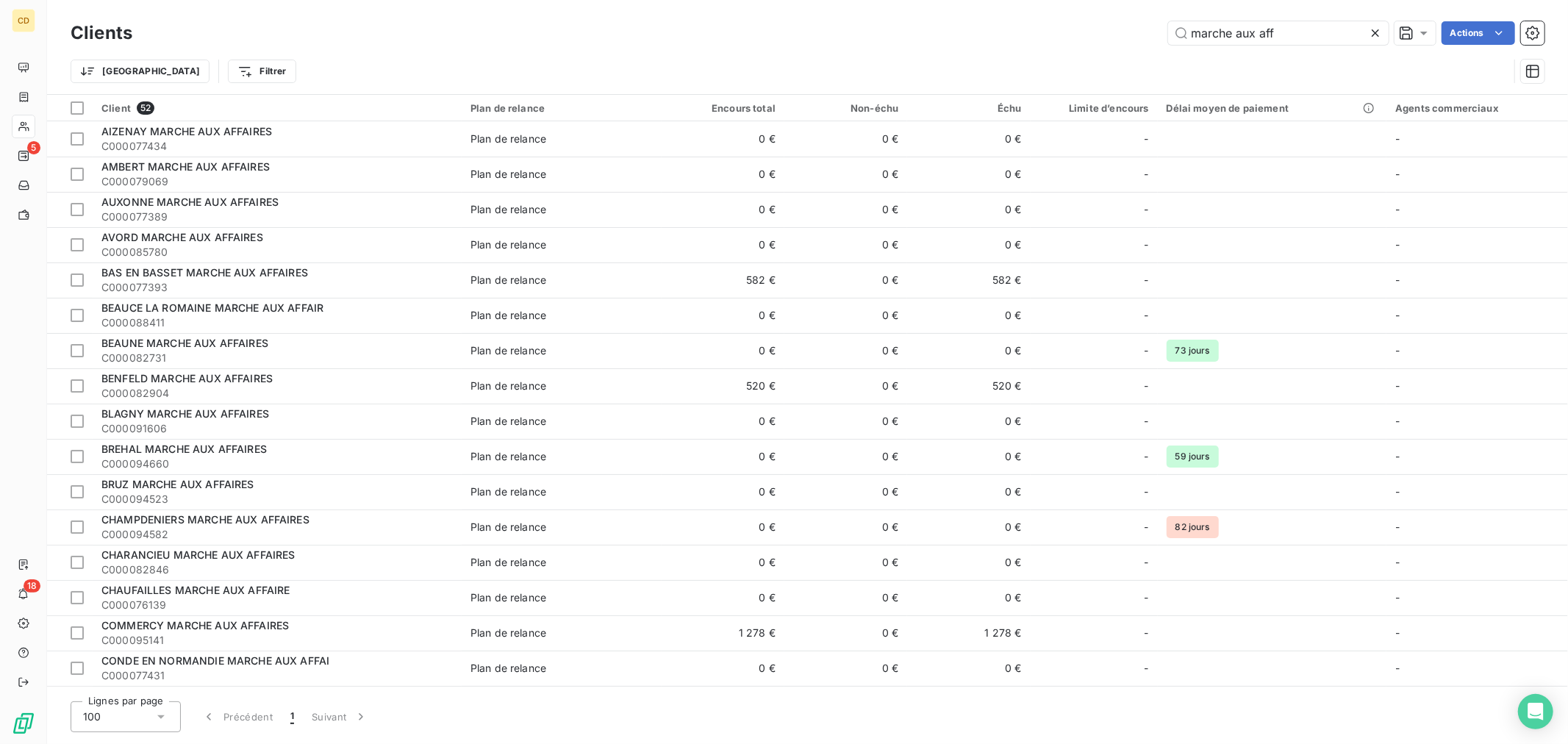
drag, startPoint x: 1320, startPoint y: 38, endPoint x: 958, endPoint y: 50, distance: 362.2
click at [958, 50] on div "Clients marche aux aff Actions Trier Filtrer" at bounding box center [807, 55] width 1473 height 76
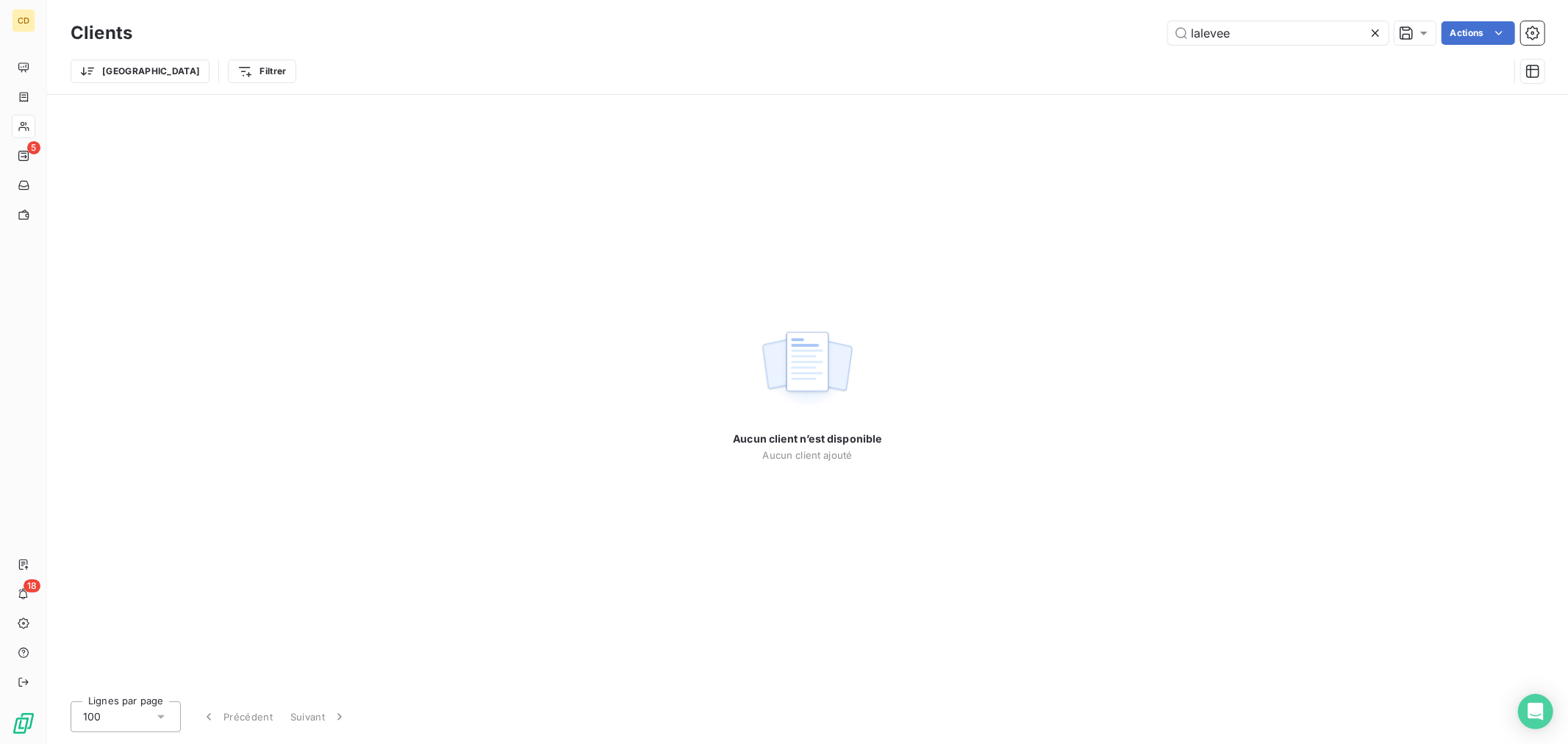
drag, startPoint x: 1229, startPoint y: 33, endPoint x: 662, endPoint y: 95, distance: 570.4
click at [664, 95] on div "Clients lalevee Actions Trier Filtrer Aucun client n’est disponible Aucun clien…" at bounding box center [807, 372] width 1521 height 744
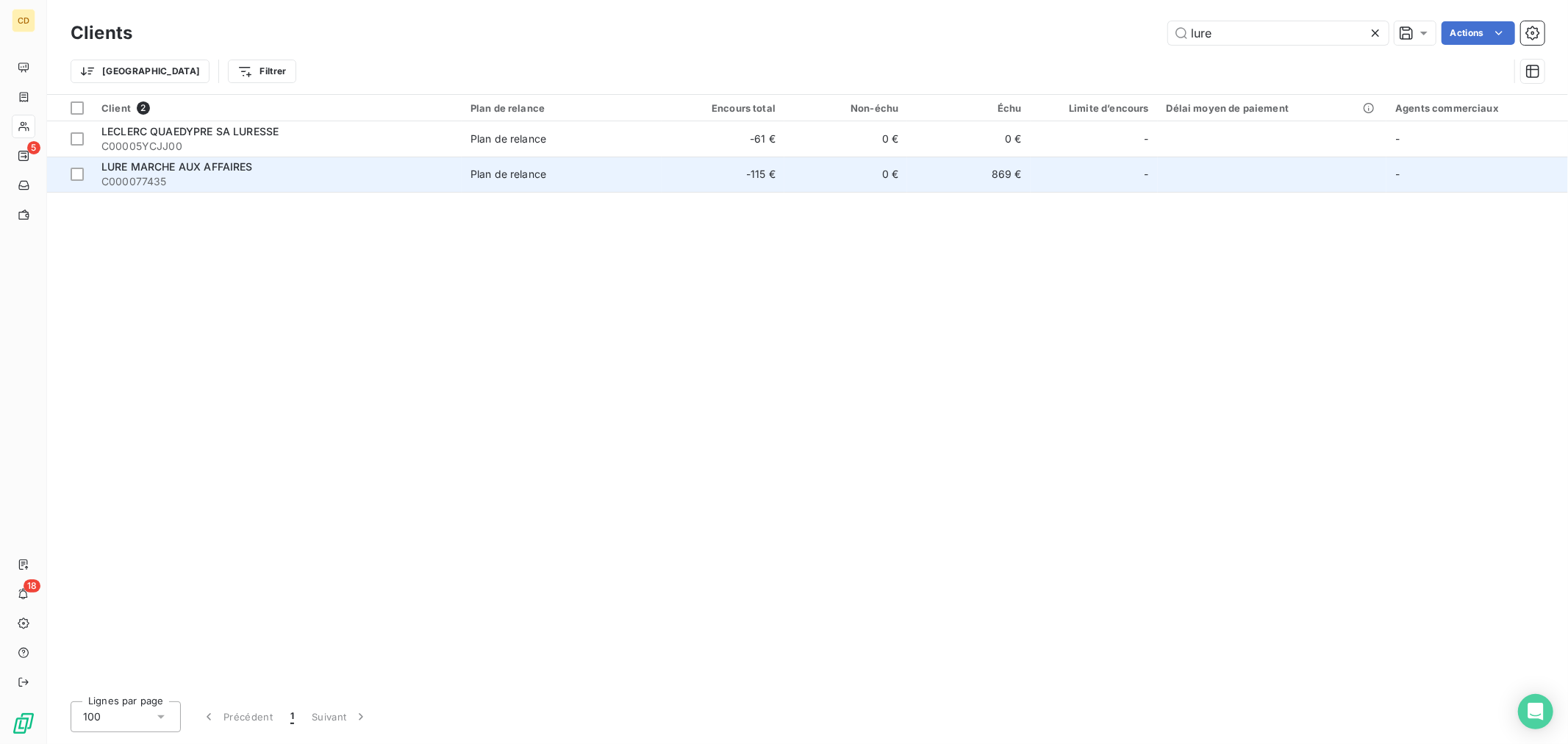
type input "lure"
click at [201, 177] on span "C000077435" at bounding box center [276, 182] width 351 height 15
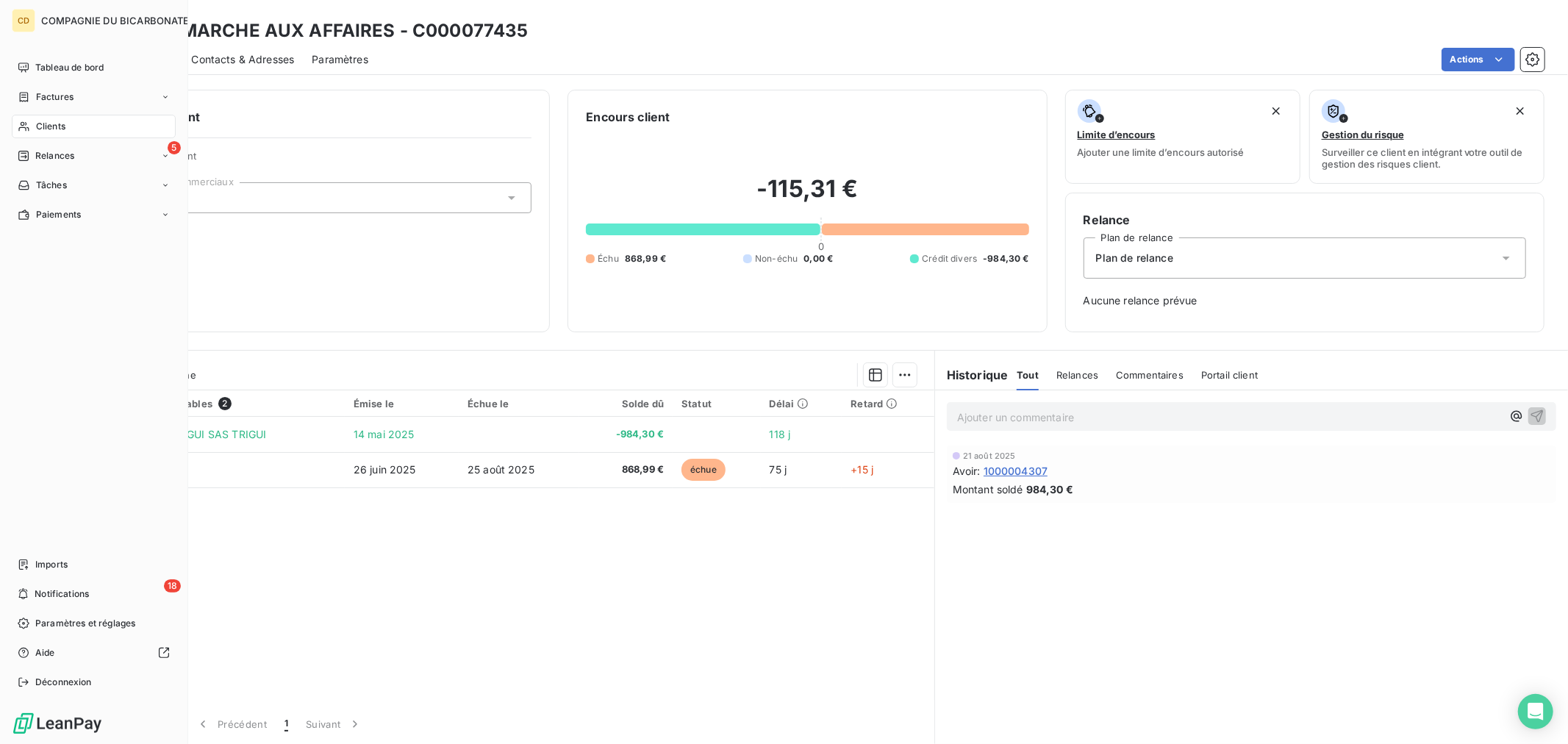
click at [67, 126] on div "Clients" at bounding box center [94, 126] width 164 height 24
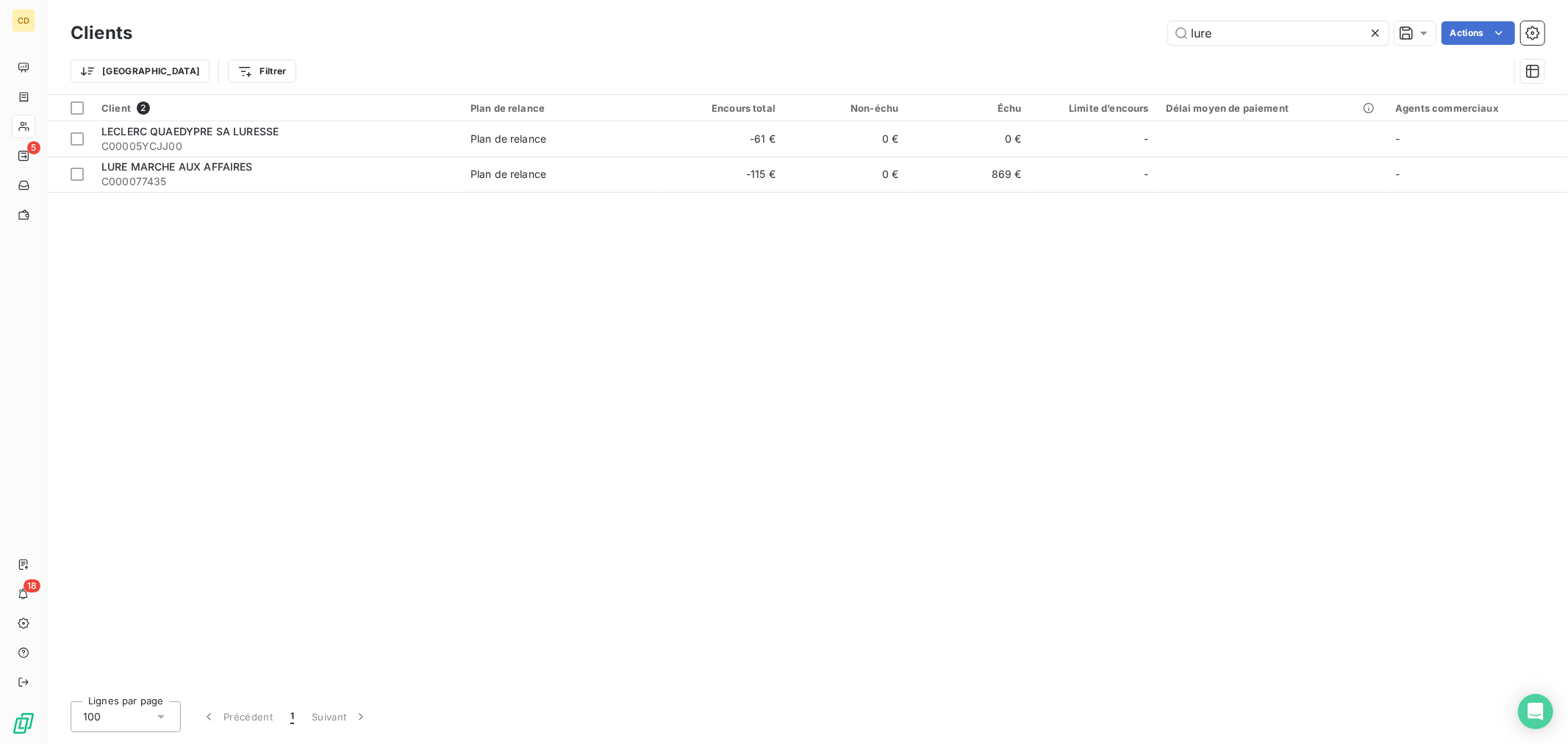
drag, startPoint x: 1240, startPoint y: 31, endPoint x: 666, endPoint y: 67, distance: 575.1
click at [668, 66] on div "Clients lure Actions Trier Filtrer" at bounding box center [807, 55] width 1473 height 76
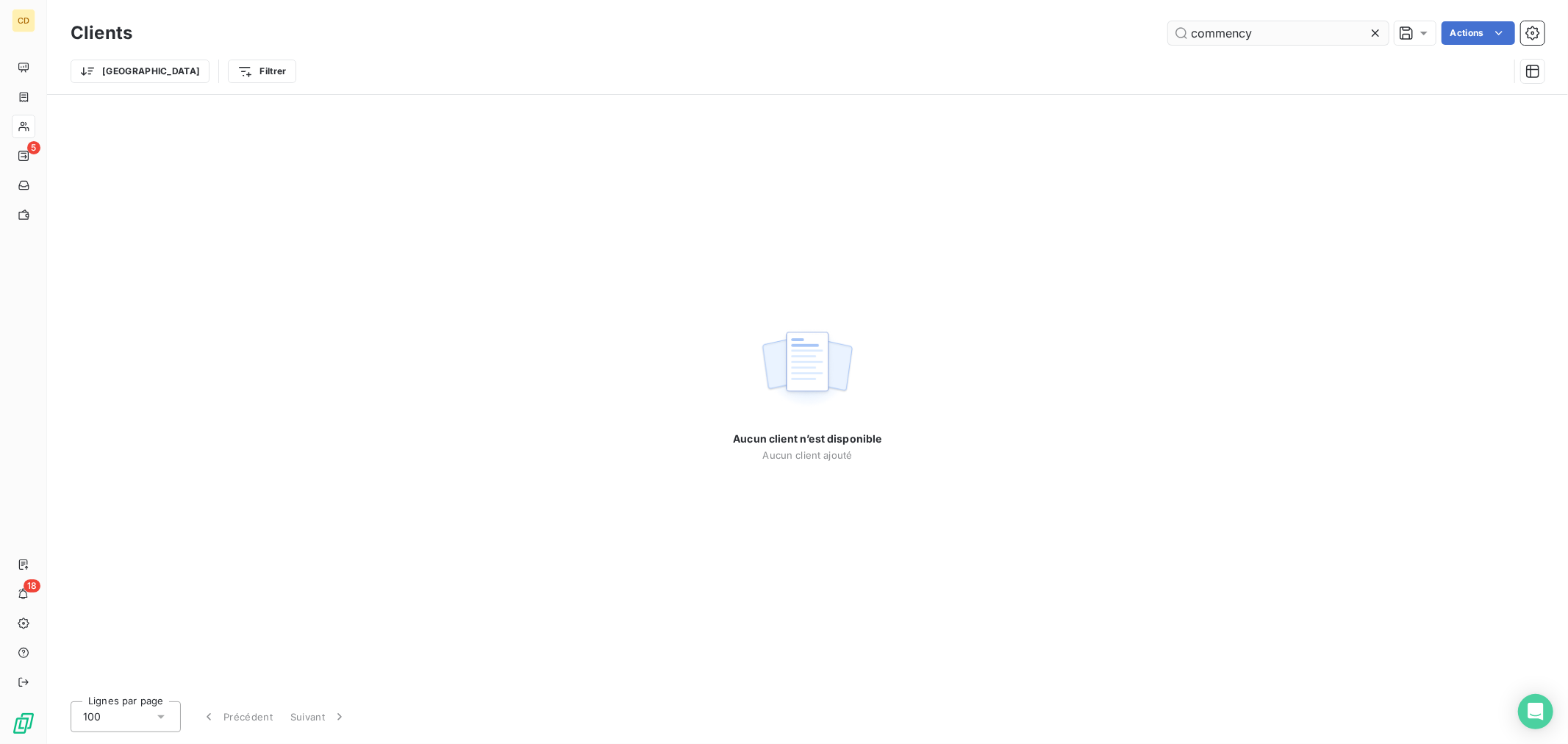
click at [1280, 33] on input "commency" at bounding box center [1278, 33] width 220 height 24
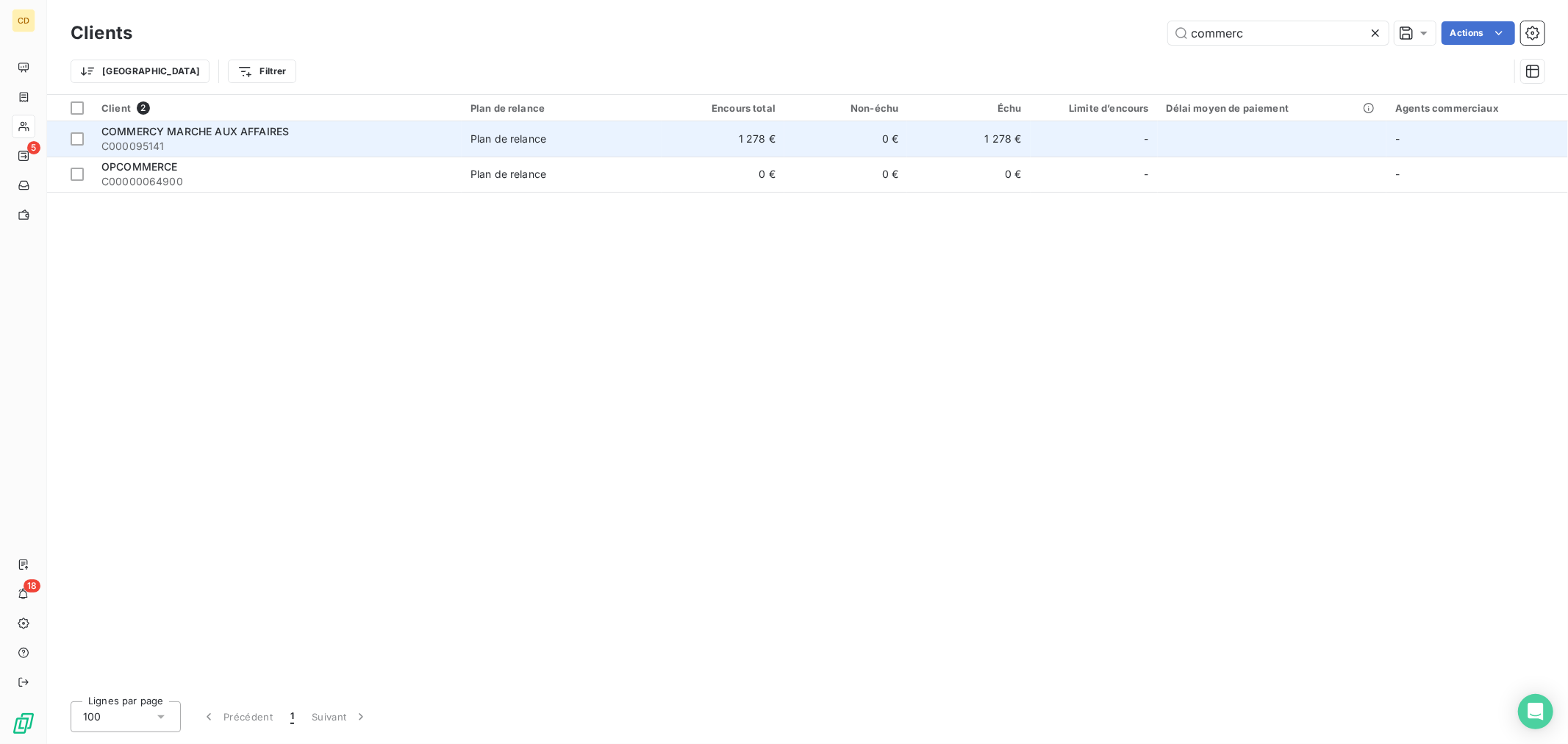
type input "commerc"
click at [203, 133] on span "COMMERCY MARCHE AUX AFFAIRES" at bounding box center [195, 131] width 188 height 13
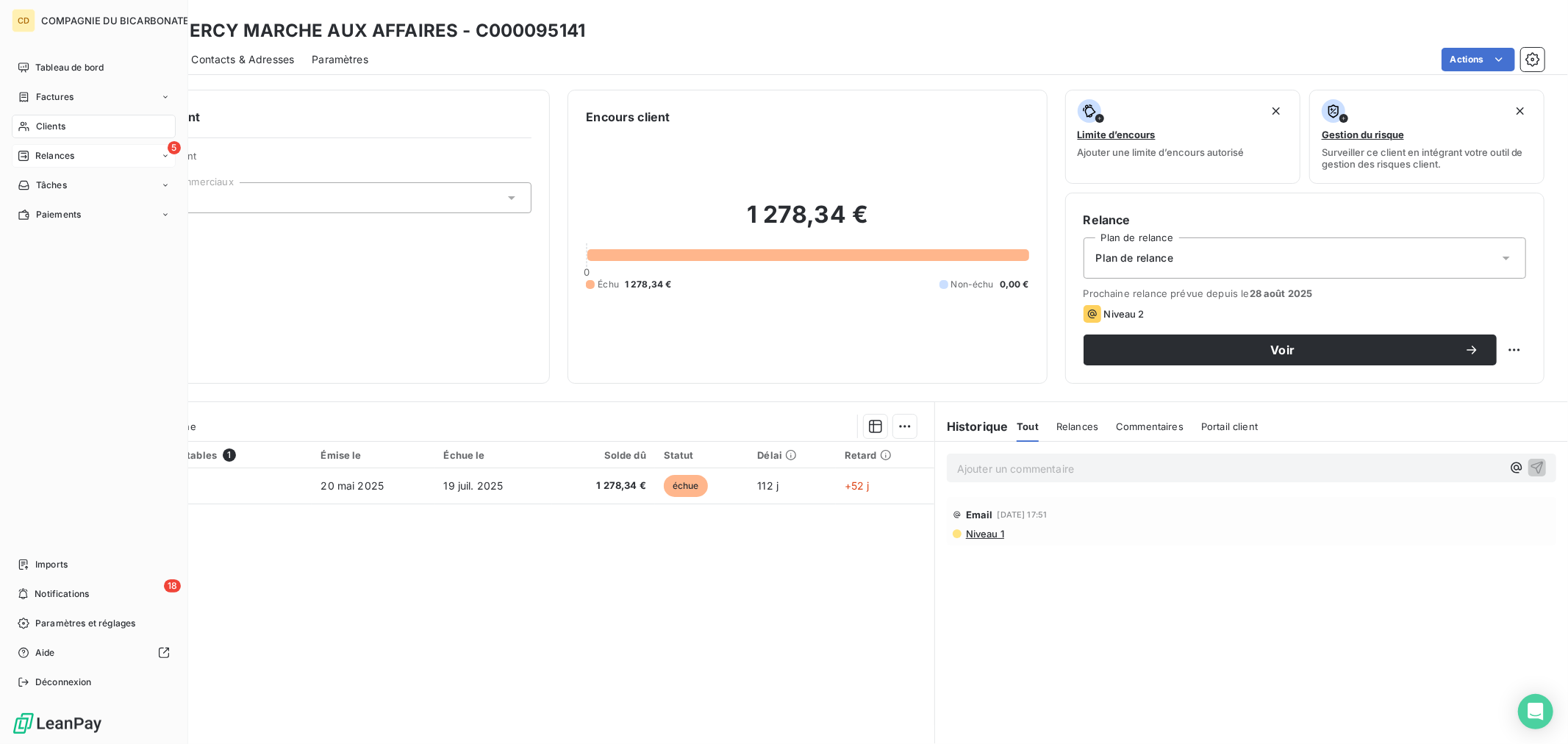
drag, startPoint x: 46, startPoint y: 148, endPoint x: 97, endPoint y: 157, distance: 51.8
click at [53, 157] on span "Relances" at bounding box center [55, 156] width 39 height 13
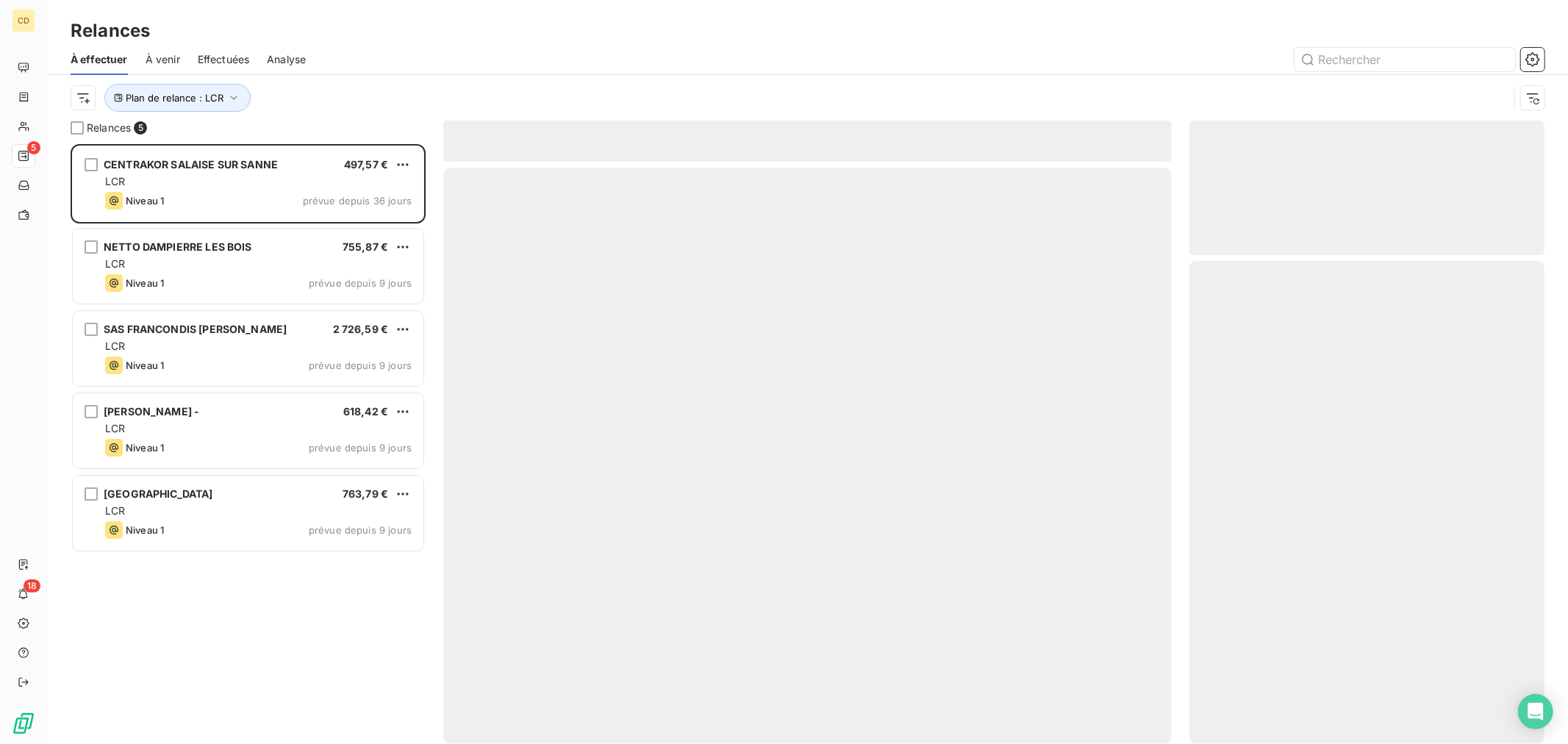
scroll to position [588, 342]
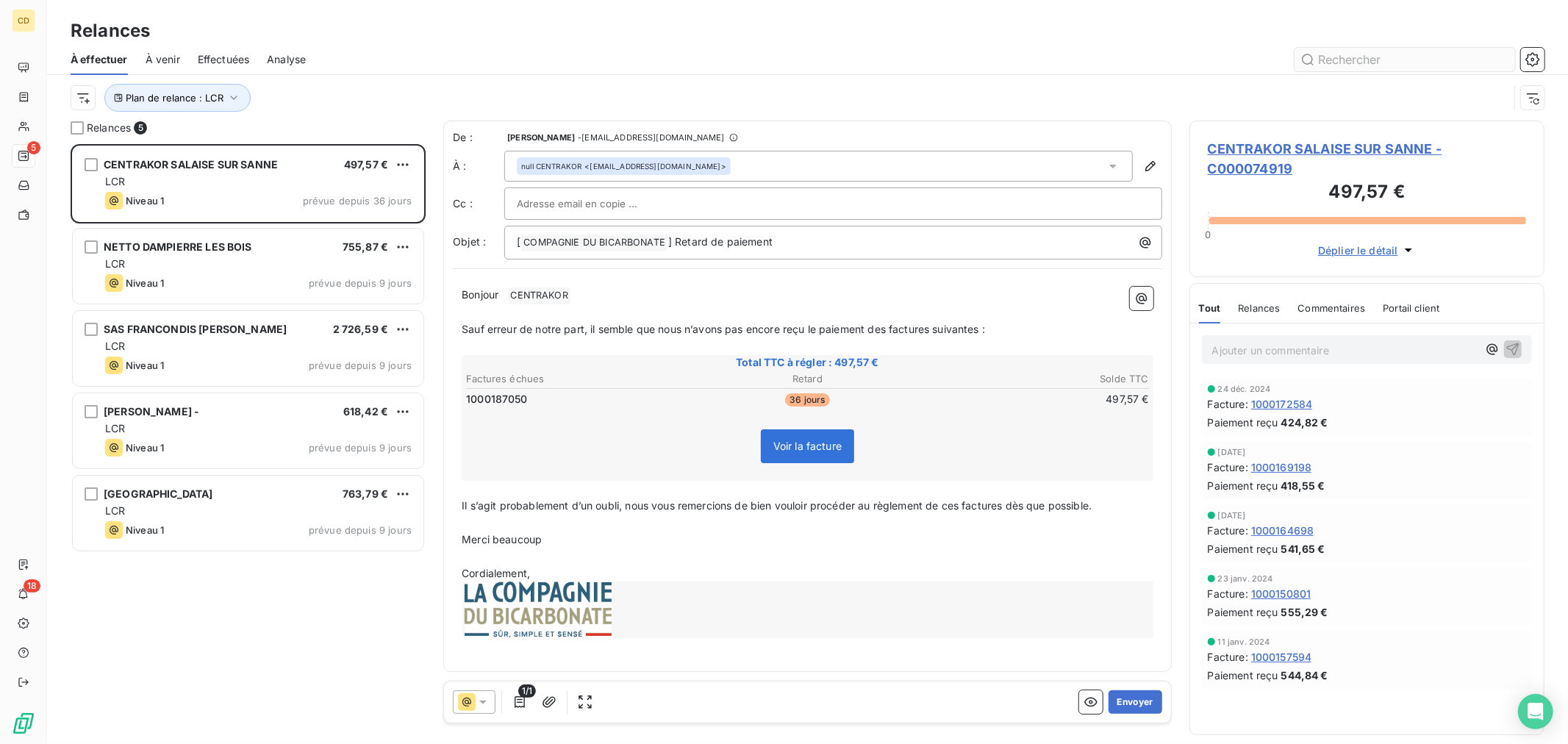
click at [1351, 55] on input "text" at bounding box center [1405, 60] width 220 height 24
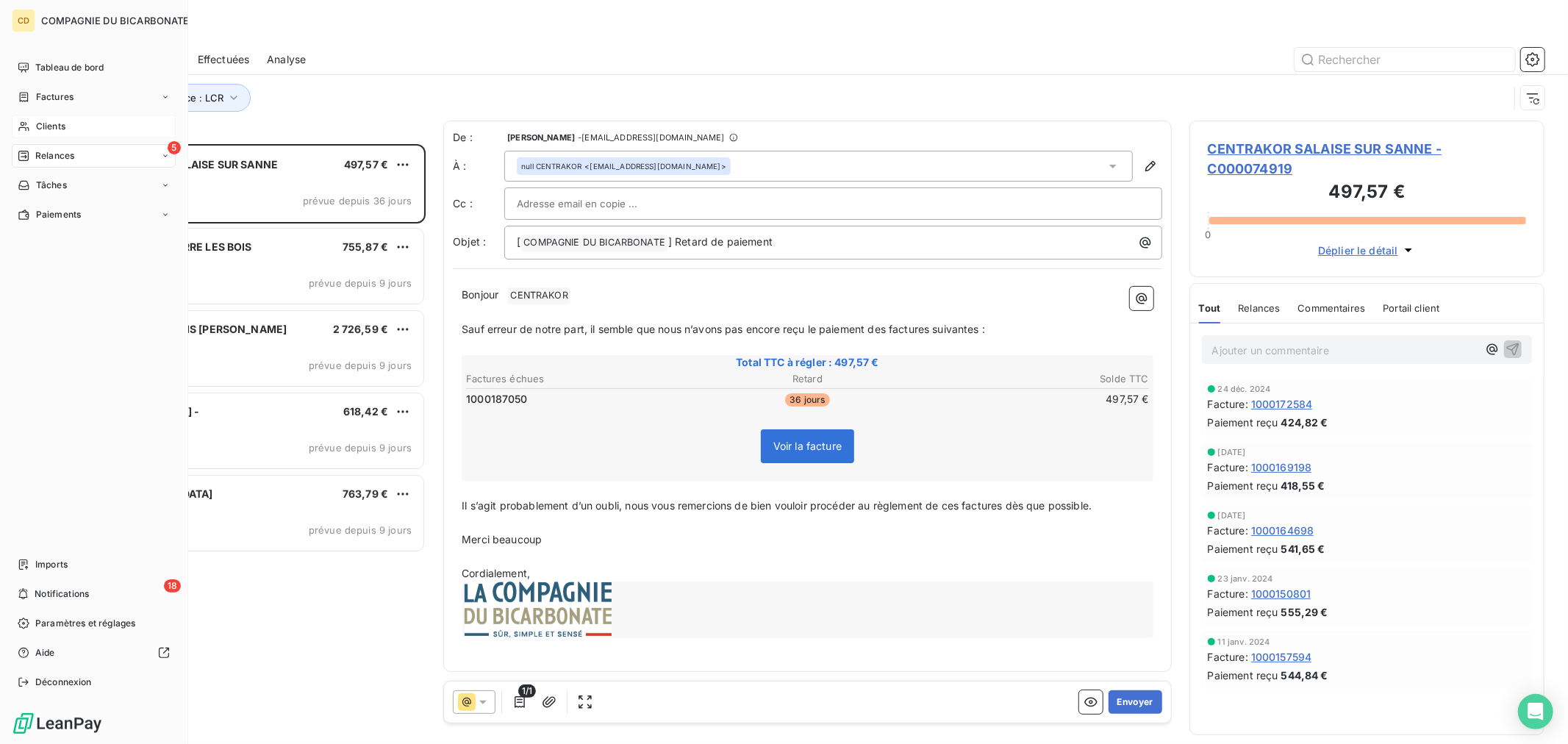
click at [33, 124] on div "Clients" at bounding box center [94, 126] width 164 height 24
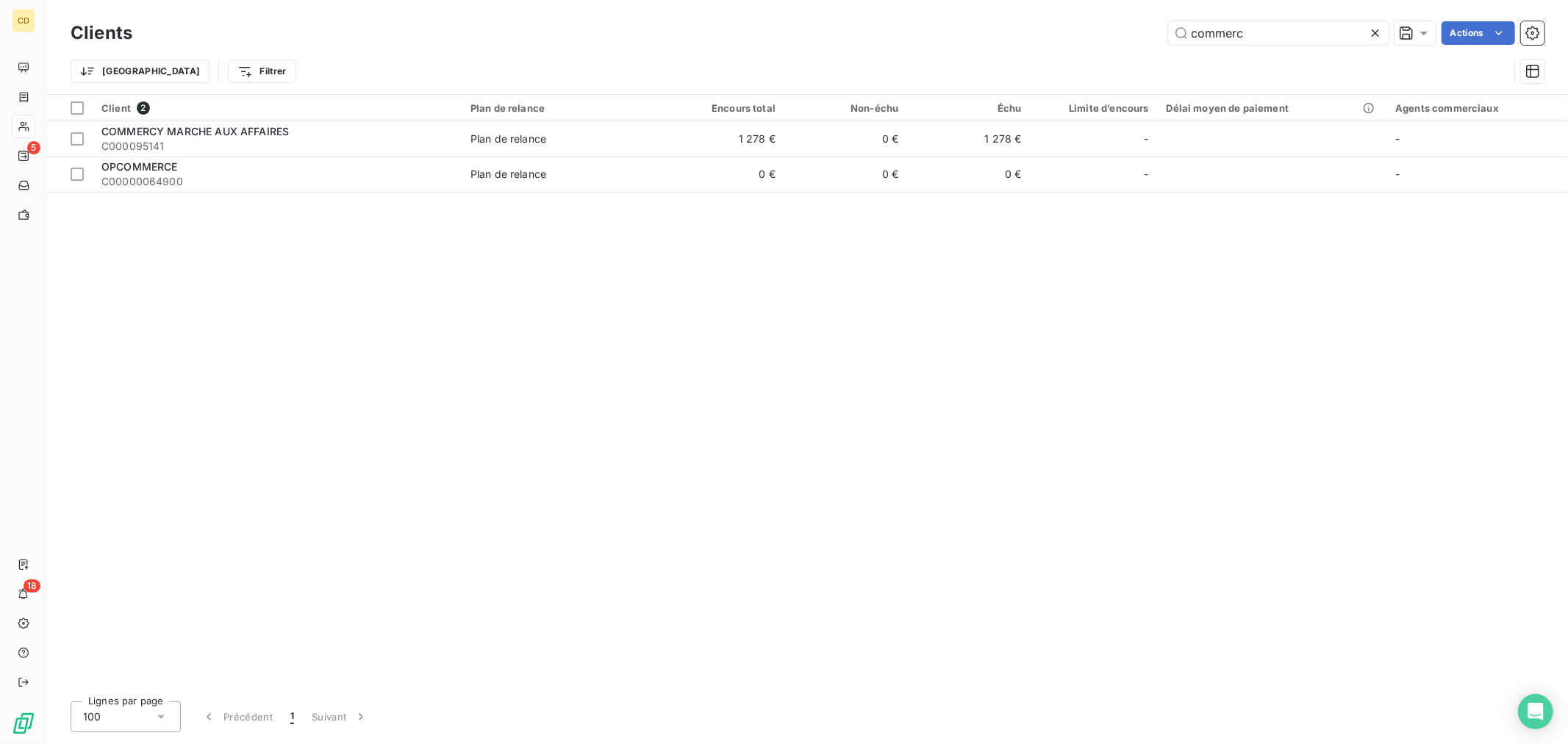
drag, startPoint x: 1251, startPoint y: 31, endPoint x: 912, endPoint y: 40, distance: 339.1
click at [912, 40] on div "commerc Actions" at bounding box center [847, 33] width 1394 height 24
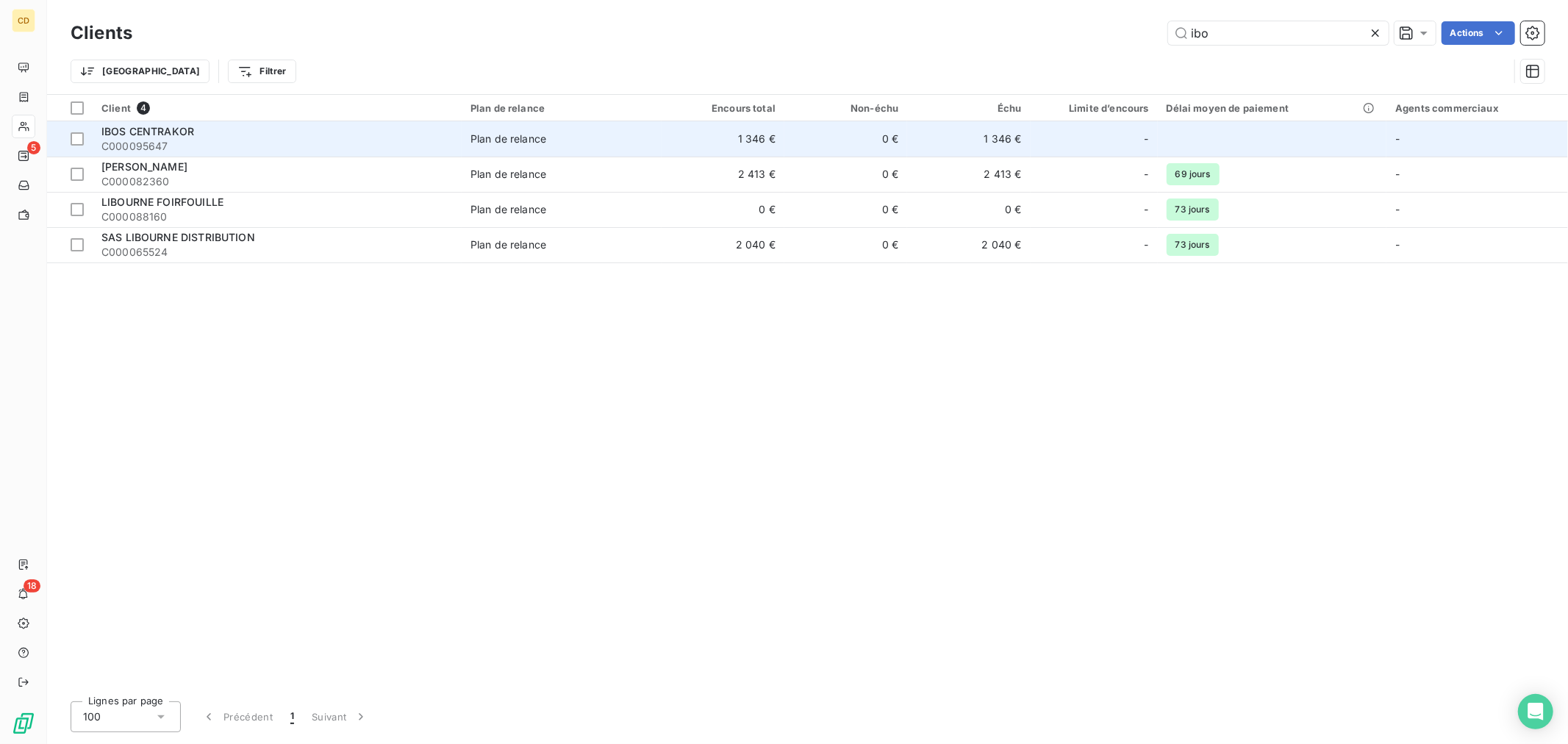
type input "ibo"
click at [177, 129] on span "IBOS CENTRAKOR" at bounding box center [147, 131] width 92 height 13
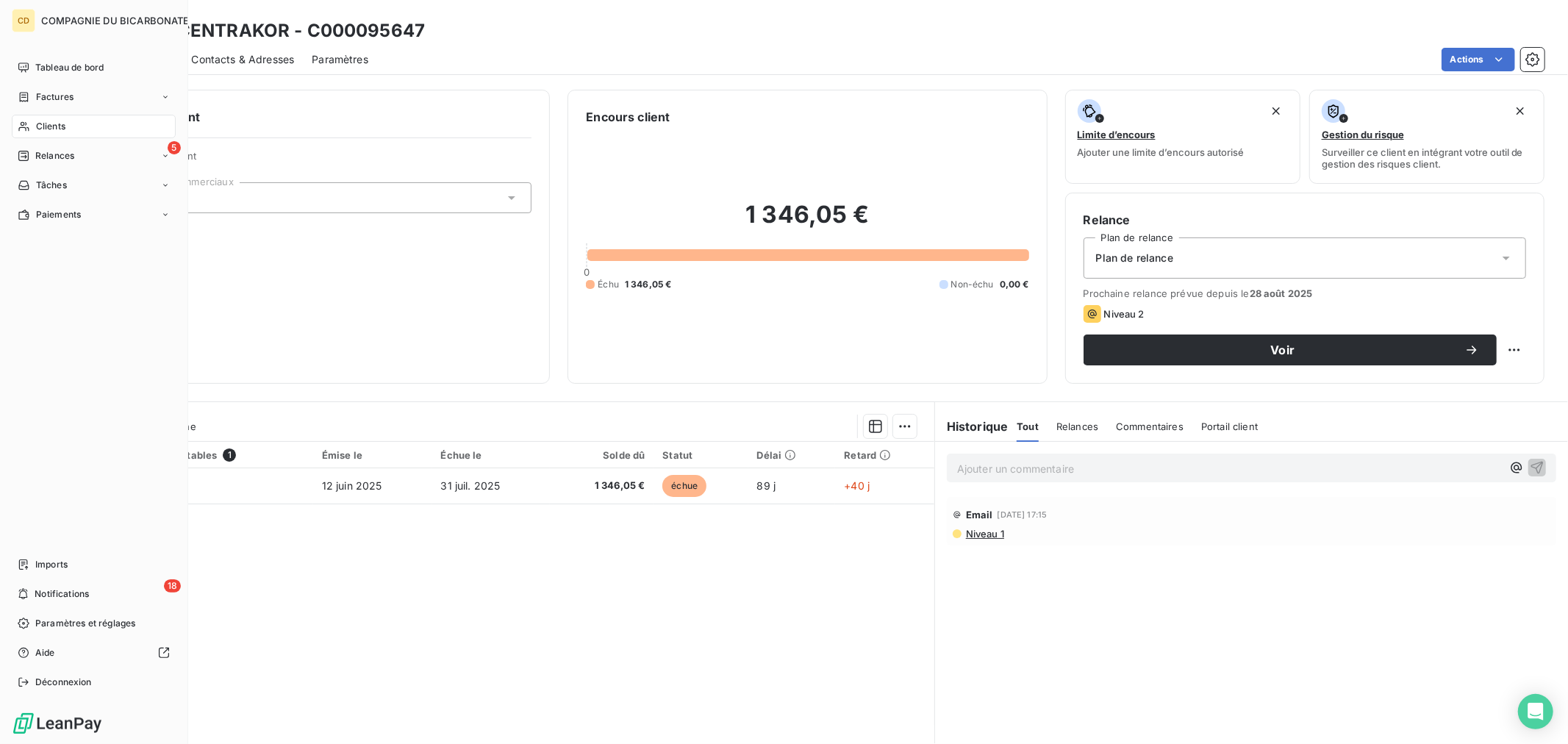
drag, startPoint x: 59, startPoint y: 127, endPoint x: 385, endPoint y: 98, distance: 327.3
click at [59, 127] on span "Clients" at bounding box center [51, 126] width 30 height 13
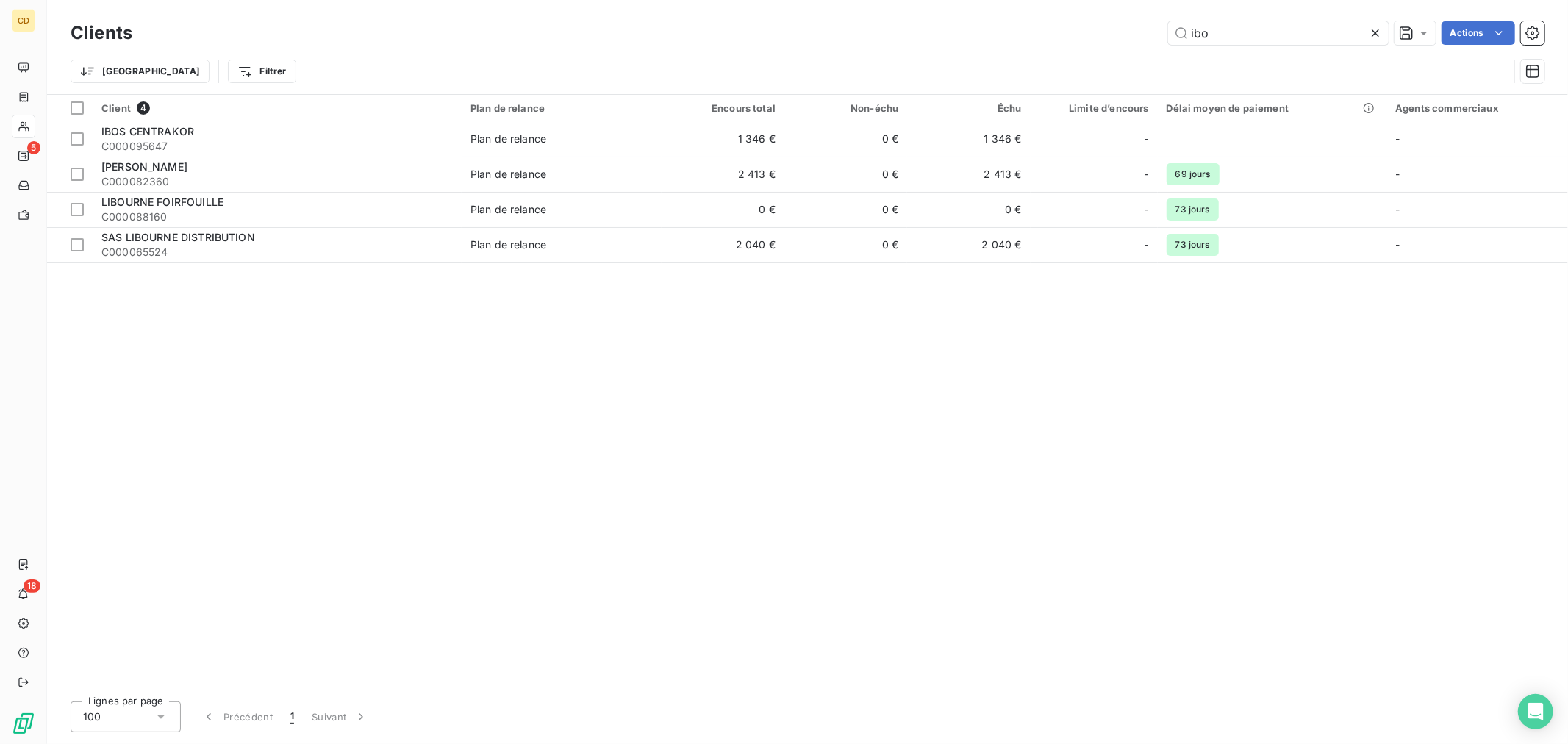
drag, startPoint x: 1231, startPoint y: 28, endPoint x: 882, endPoint y: 53, distance: 349.9
click at [882, 53] on div "Clients ibo Actions Trier Filtrer" at bounding box center [807, 55] width 1473 height 76
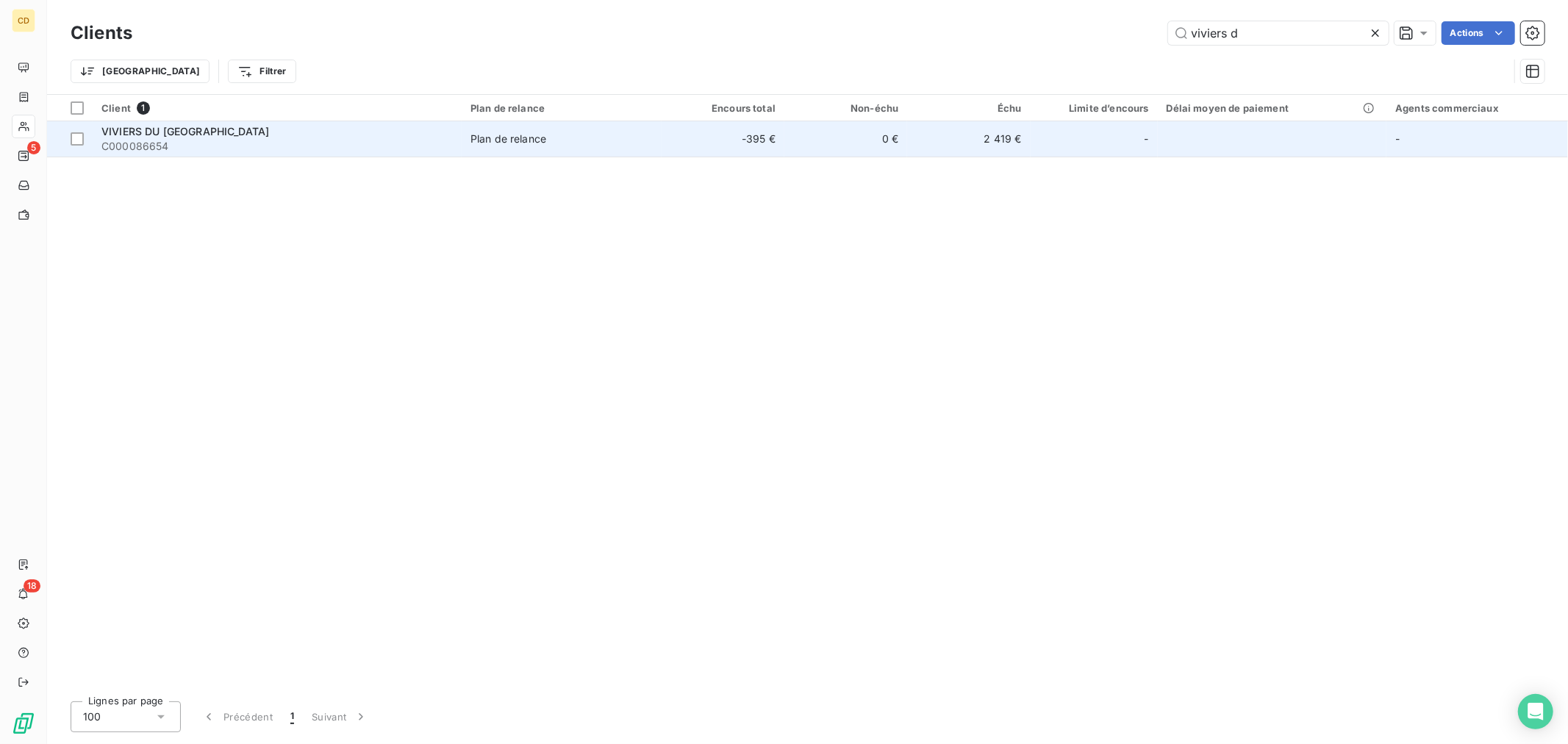
type input "viviers d"
click at [189, 140] on span "C000086654" at bounding box center [276, 146] width 351 height 15
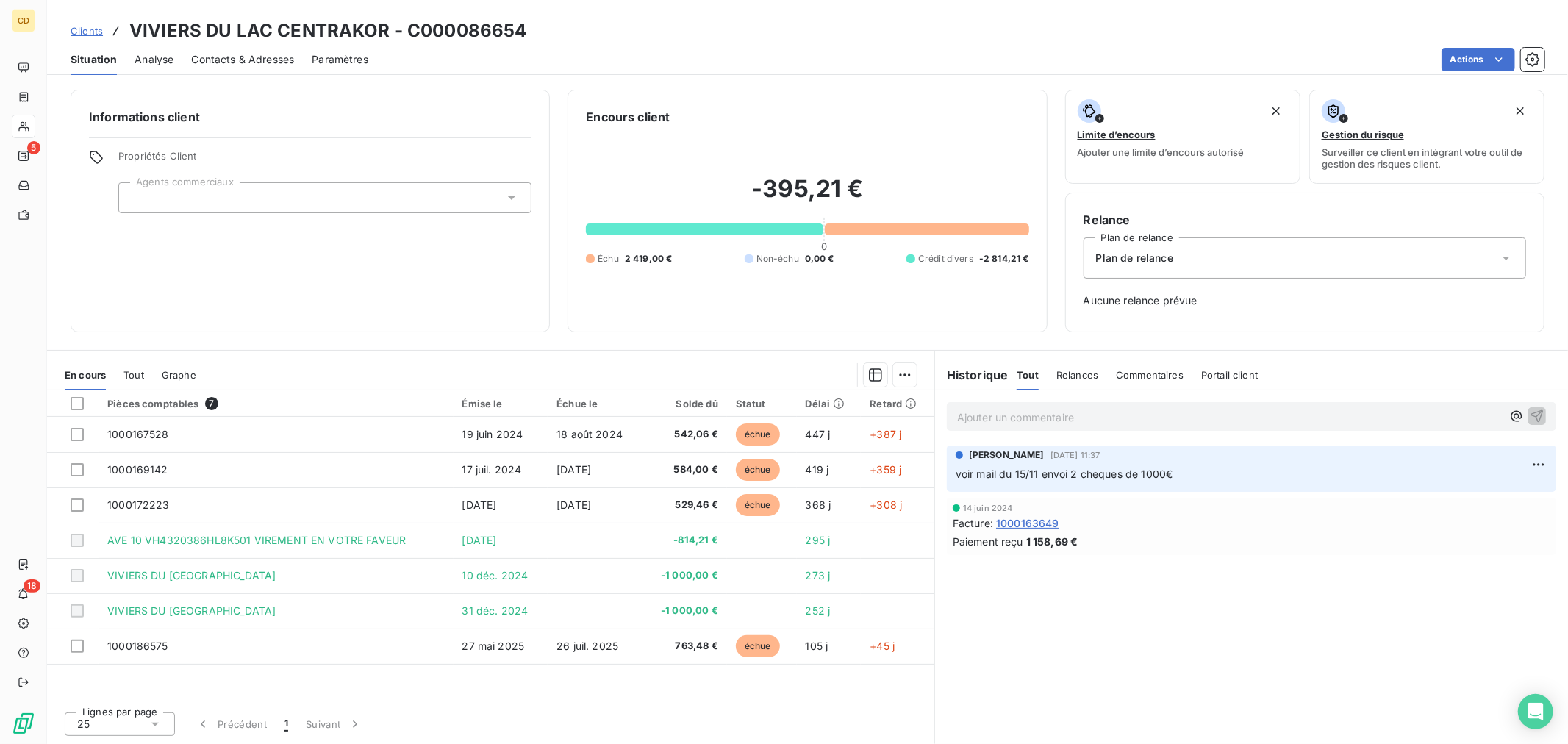
drag, startPoint x: 1003, startPoint y: 481, endPoint x: 1184, endPoint y: 483, distance: 181.0
click at [1184, 483] on div "[PERSON_NAME] [DATE] 11:37 voir mail du 15/11 envoi 2 cheques de 1000€" at bounding box center [1251, 468] width 609 height 47
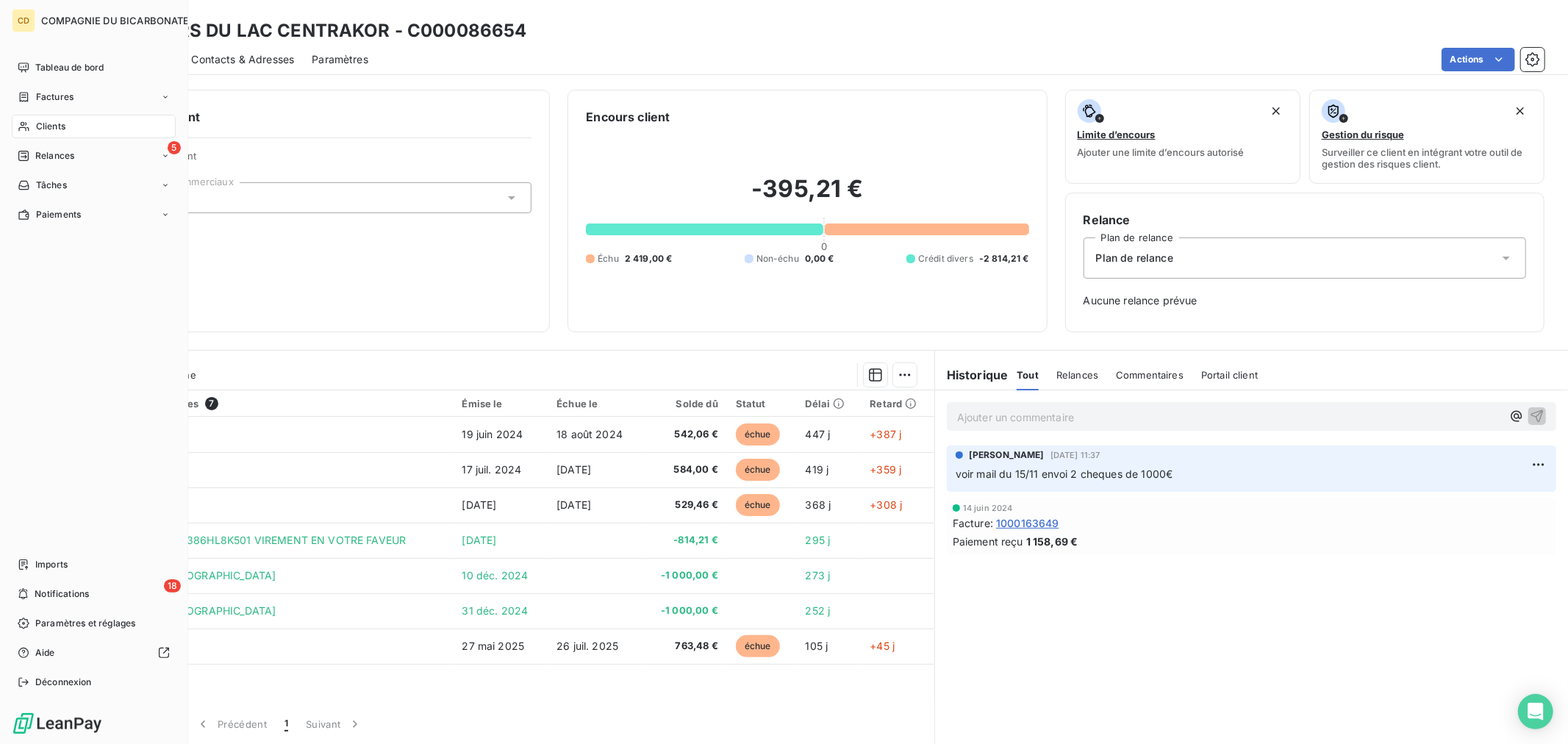
click at [47, 125] on span "Clients" at bounding box center [51, 126] width 30 height 13
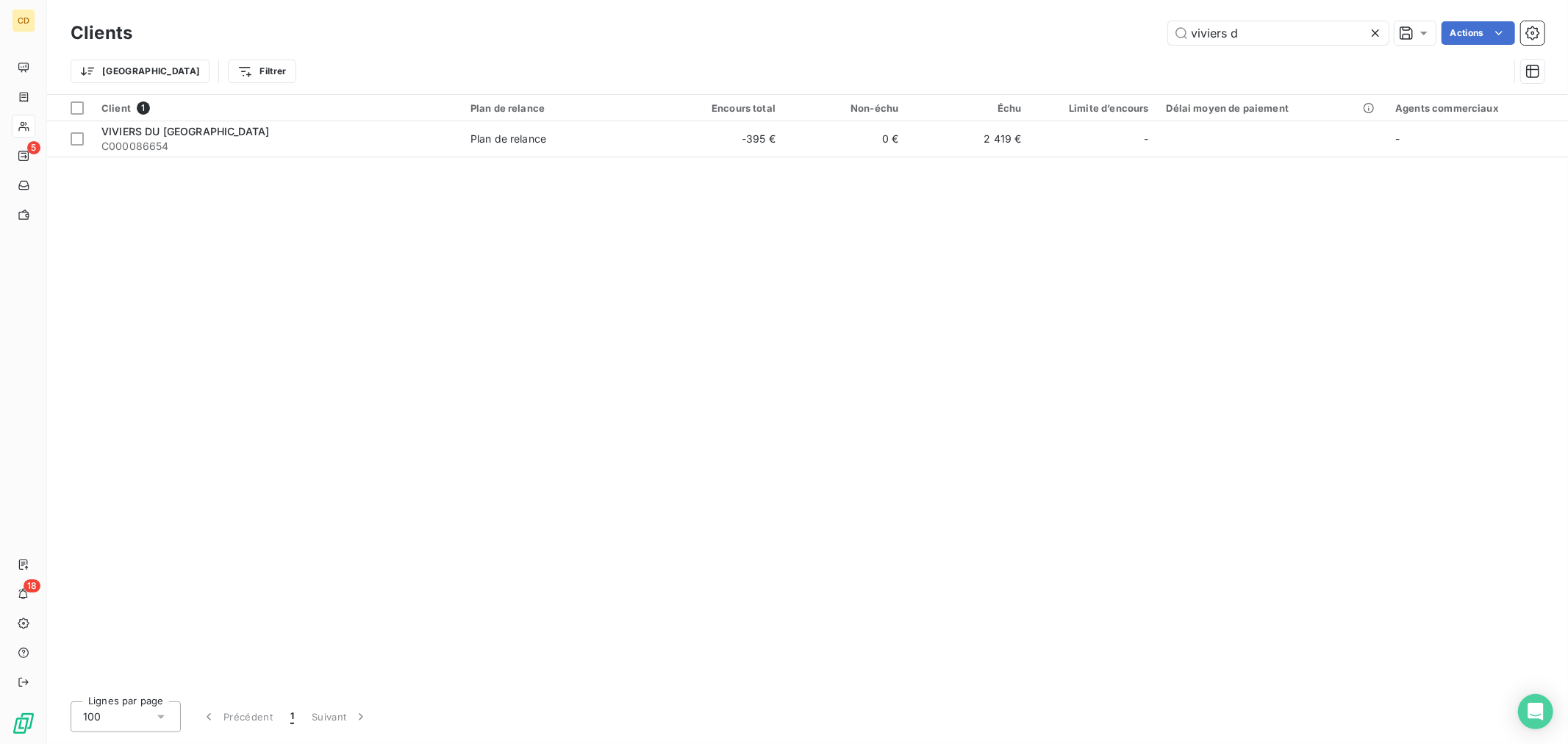
drag, startPoint x: 1276, startPoint y: 34, endPoint x: 716, endPoint y: 53, distance: 560.3
click at [716, 53] on div "Clients viviers d Actions Trier Filtrer" at bounding box center [807, 55] width 1473 height 76
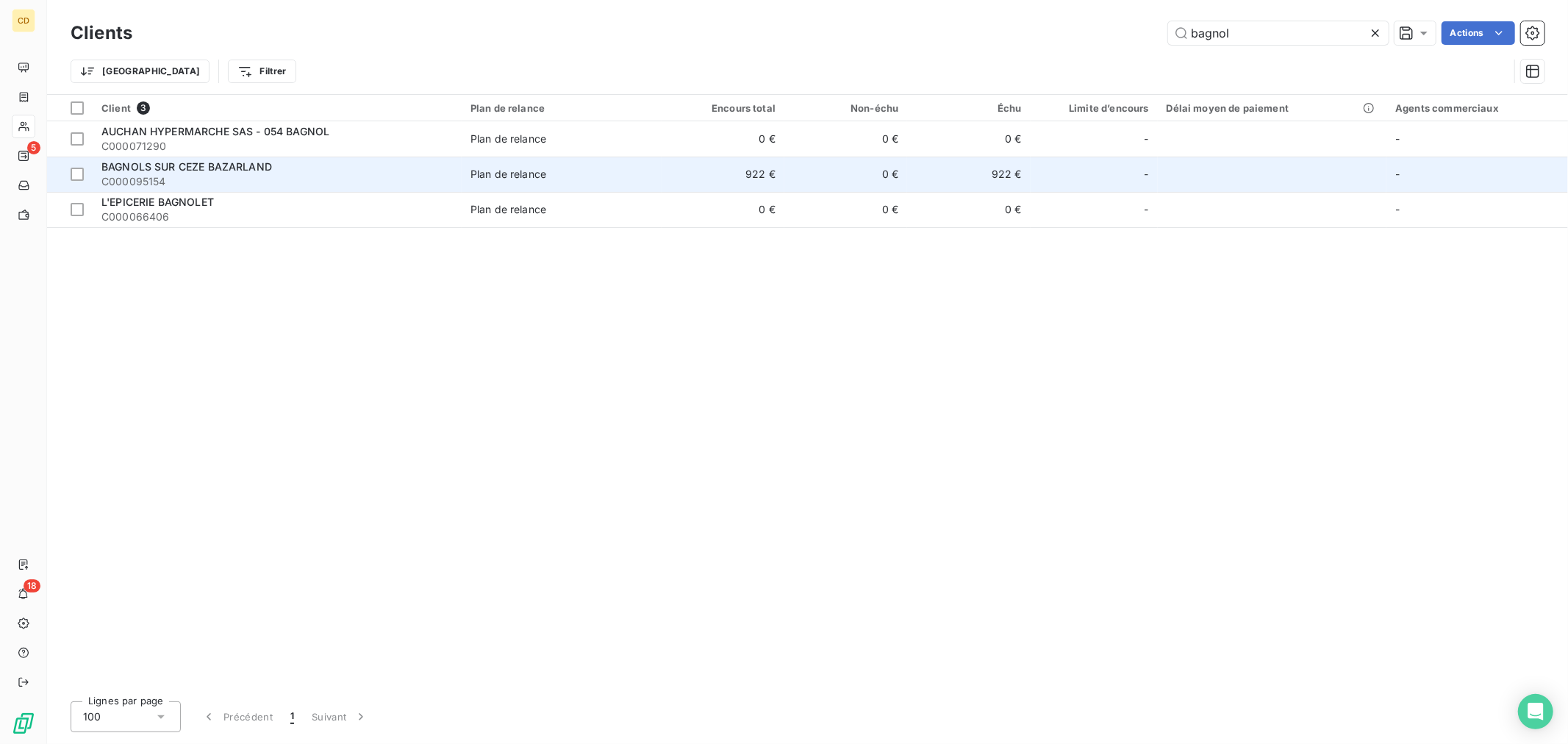
type input "bagnol"
click at [233, 175] on span "C000095154" at bounding box center [276, 182] width 351 height 15
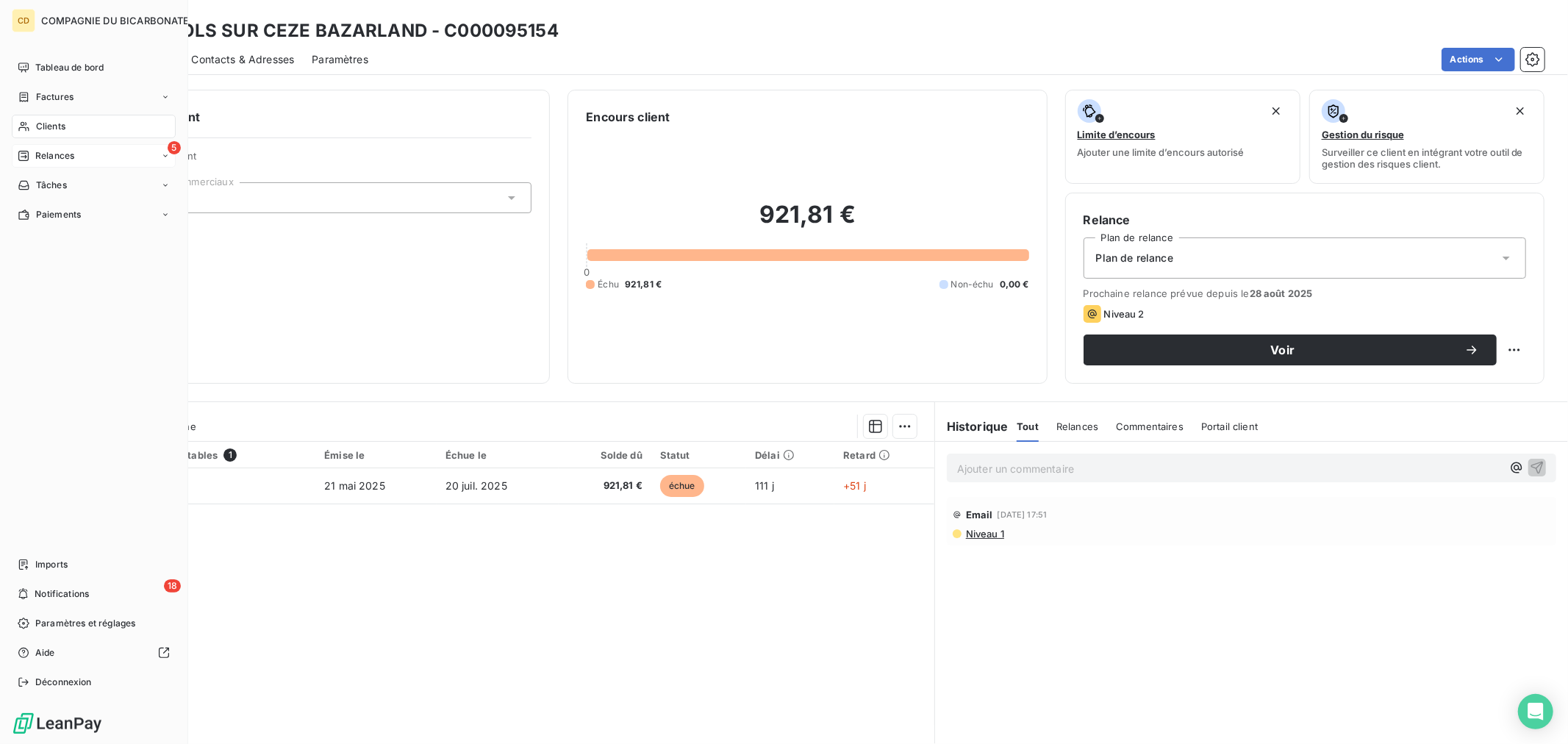
drag, startPoint x: 47, startPoint y: 129, endPoint x: 108, endPoint y: 158, distance: 67.5
click at [47, 129] on span "Clients" at bounding box center [51, 126] width 30 height 13
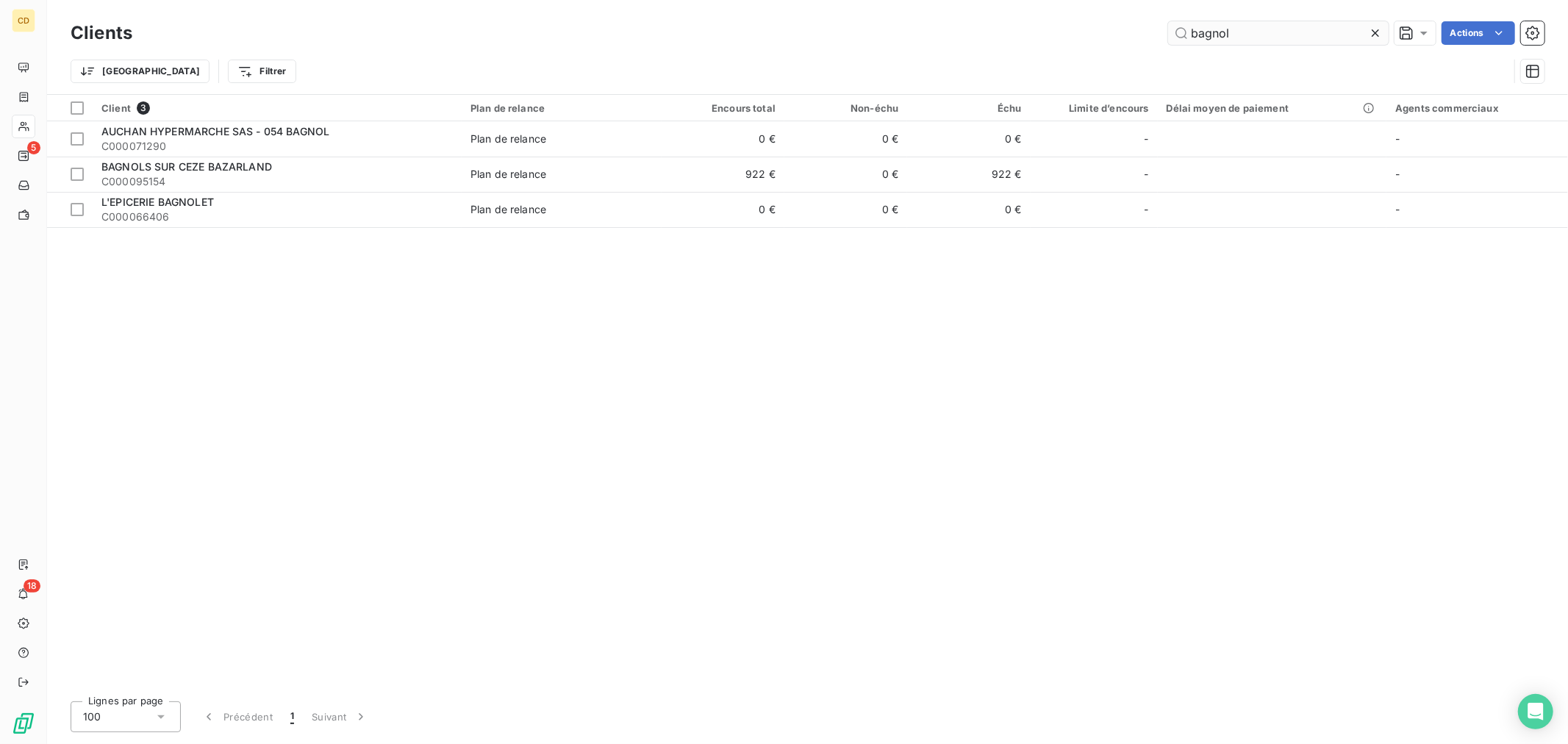
click at [1257, 37] on input "bagnol" at bounding box center [1278, 33] width 220 height 24
drag, startPoint x: 1257, startPoint y: 37, endPoint x: 656, endPoint y: -15, distance: 603.2
click at [656, 0] on html "CD 5 18 Clients bagnol Actions Trier Filtrer Client 3 Plan de relance Encours t…" at bounding box center [784, 372] width 1568 height 744
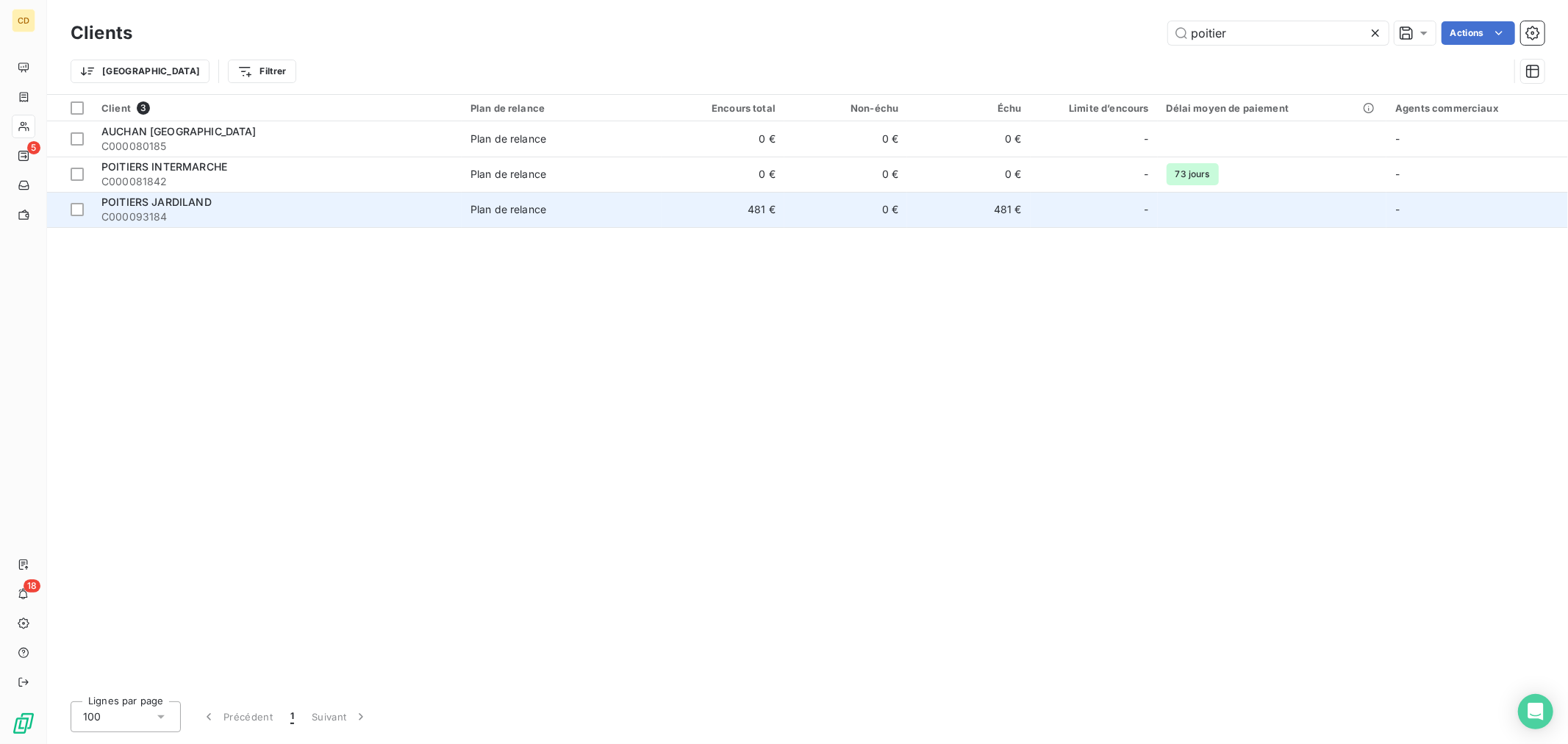
type input "poitier"
click at [170, 198] on span "POITIERS JARDILAND" at bounding box center [156, 201] width 110 height 13
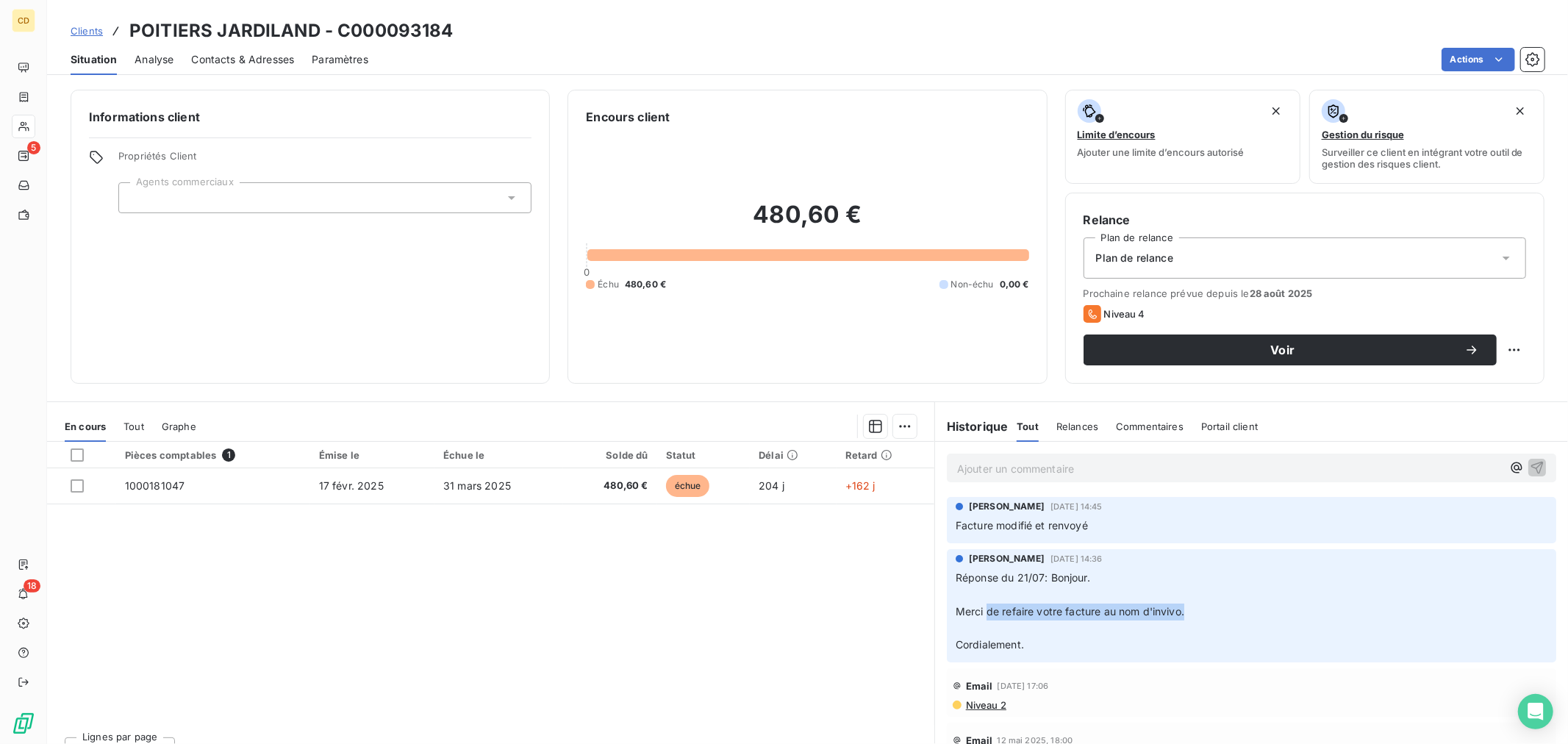
drag, startPoint x: 980, startPoint y: 606, endPoint x: 1206, endPoint y: 618, distance: 226.3
click at [1206, 618] on p "Réponse du 21/07: Bonjour. ﻿ Merci de refaire votre facture au nom d'invivo. ﻿ …" at bounding box center [1251, 611] width 591 height 84
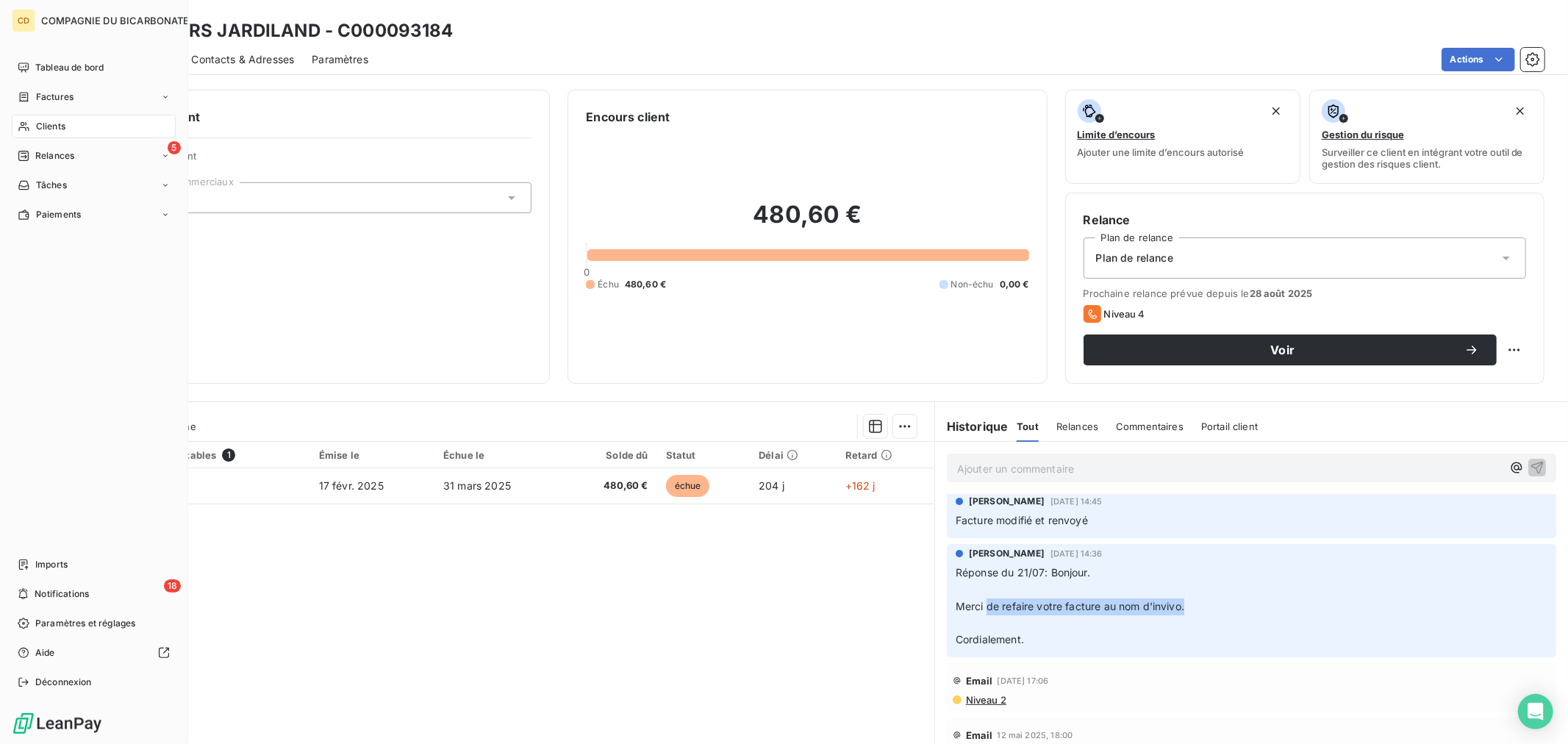
drag, startPoint x: 57, startPoint y: 121, endPoint x: 50, endPoint y: 124, distance: 7.6
click at [57, 121] on span "Clients" at bounding box center [51, 126] width 30 height 13
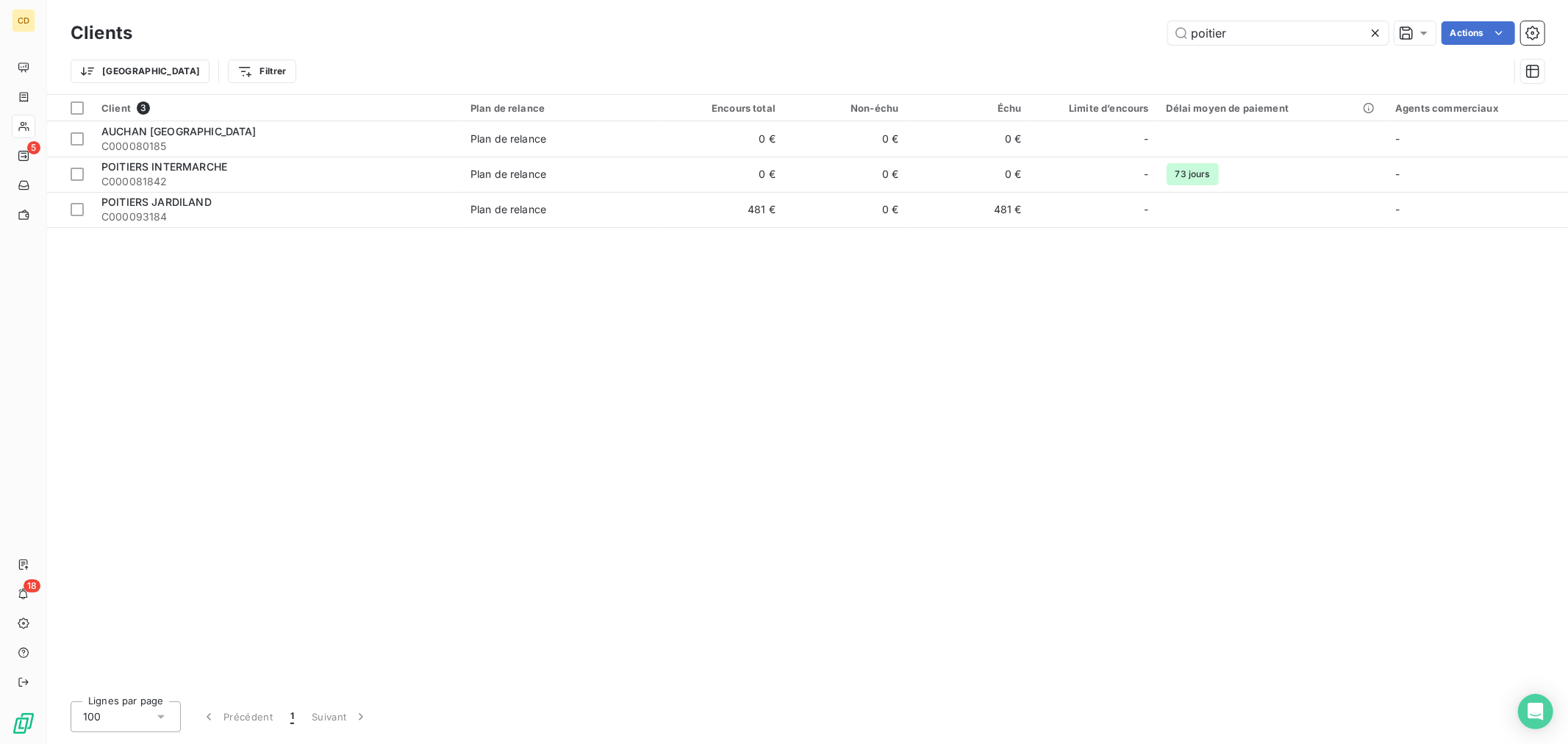
drag, startPoint x: 1242, startPoint y: 30, endPoint x: 1117, endPoint y: 30, distance: 125.0
click at [1117, 30] on div "poitier Actions" at bounding box center [847, 33] width 1394 height 24
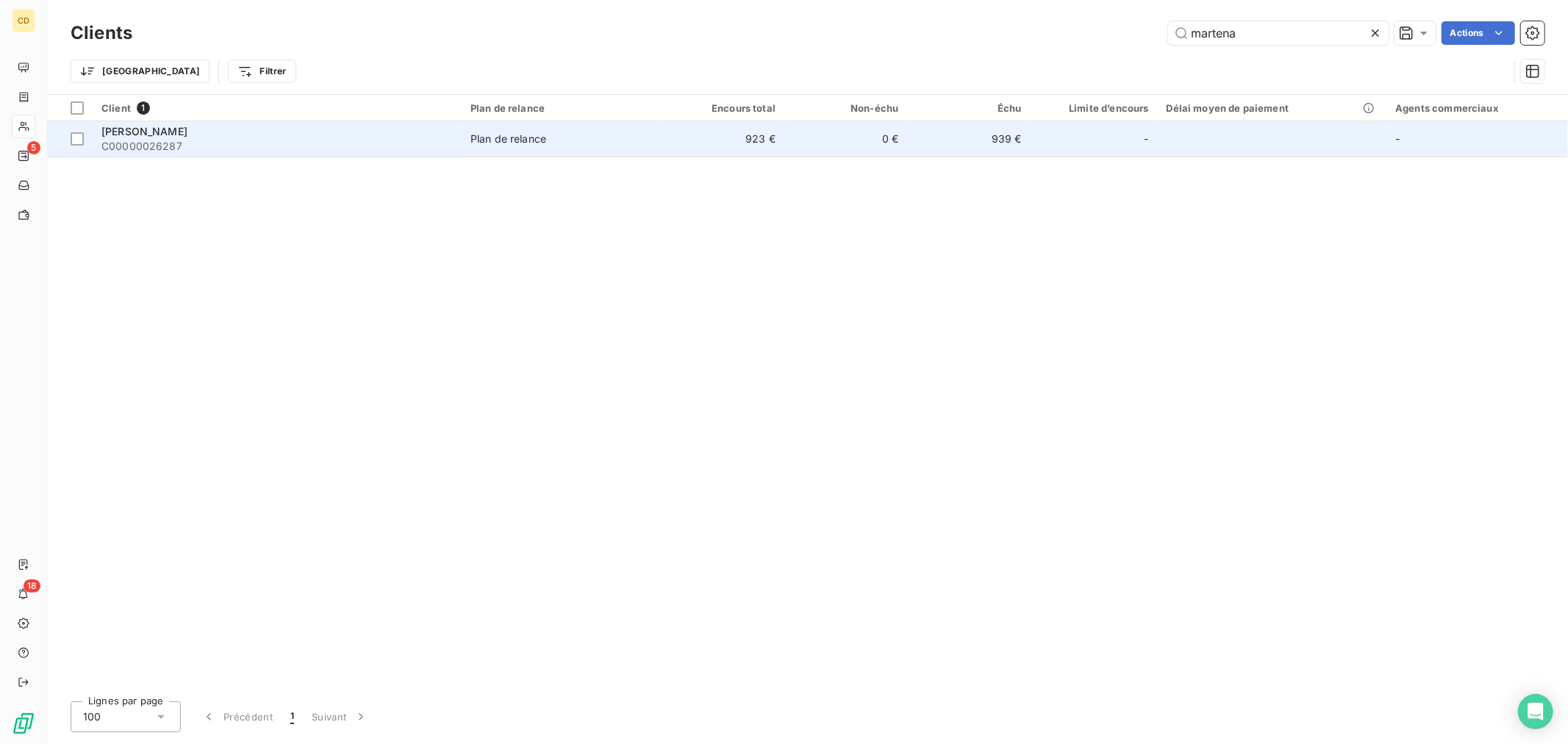
type input "martena"
click at [291, 129] on div "[PERSON_NAME]" at bounding box center [276, 132] width 351 height 15
